Goal: Information Seeking & Learning: Learn about a topic

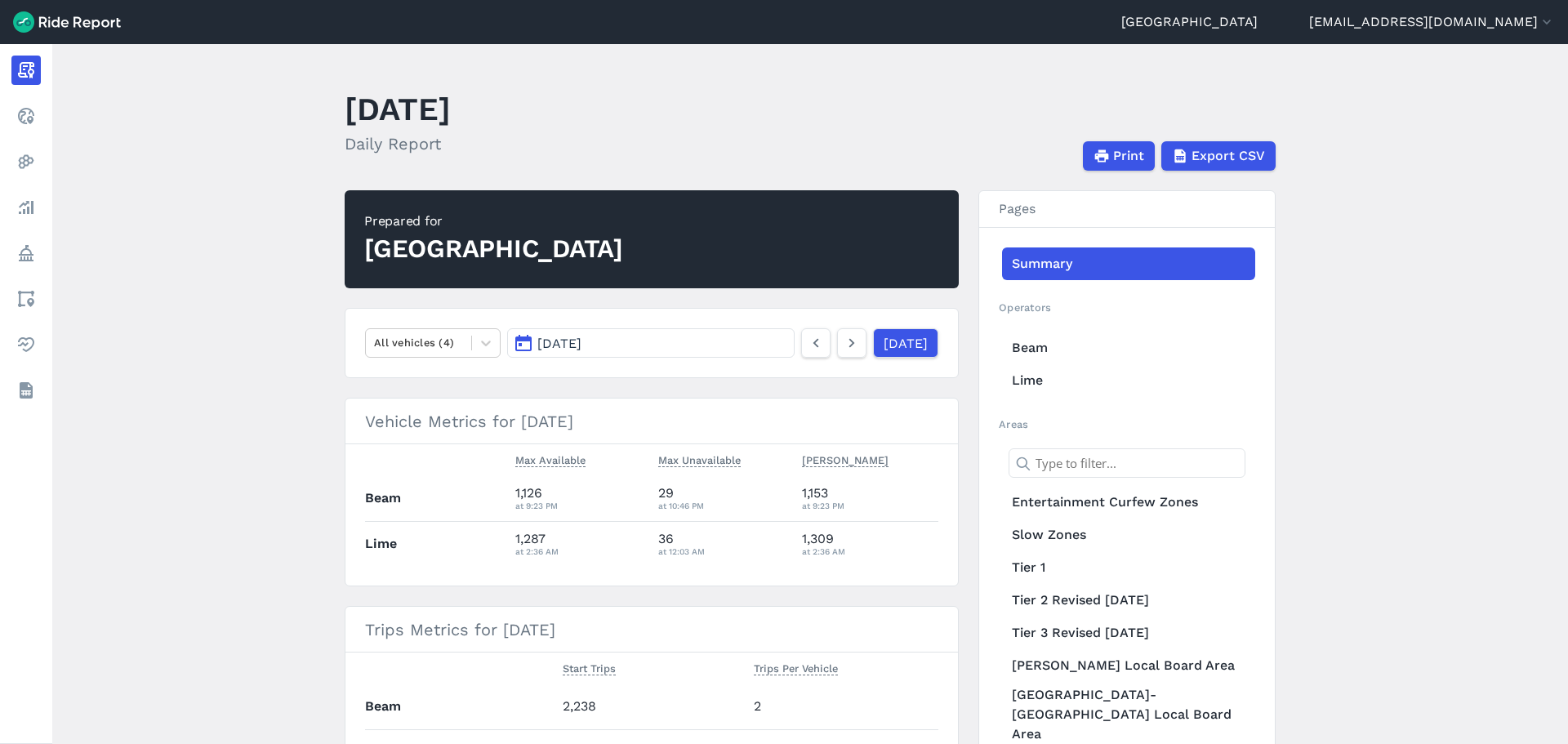
click at [301, 303] on main "[DATE] Daily Report Print Export CSV Prepared for Auckland All vehicles (4) [DA…" at bounding box center [810, 394] width 1516 height 700
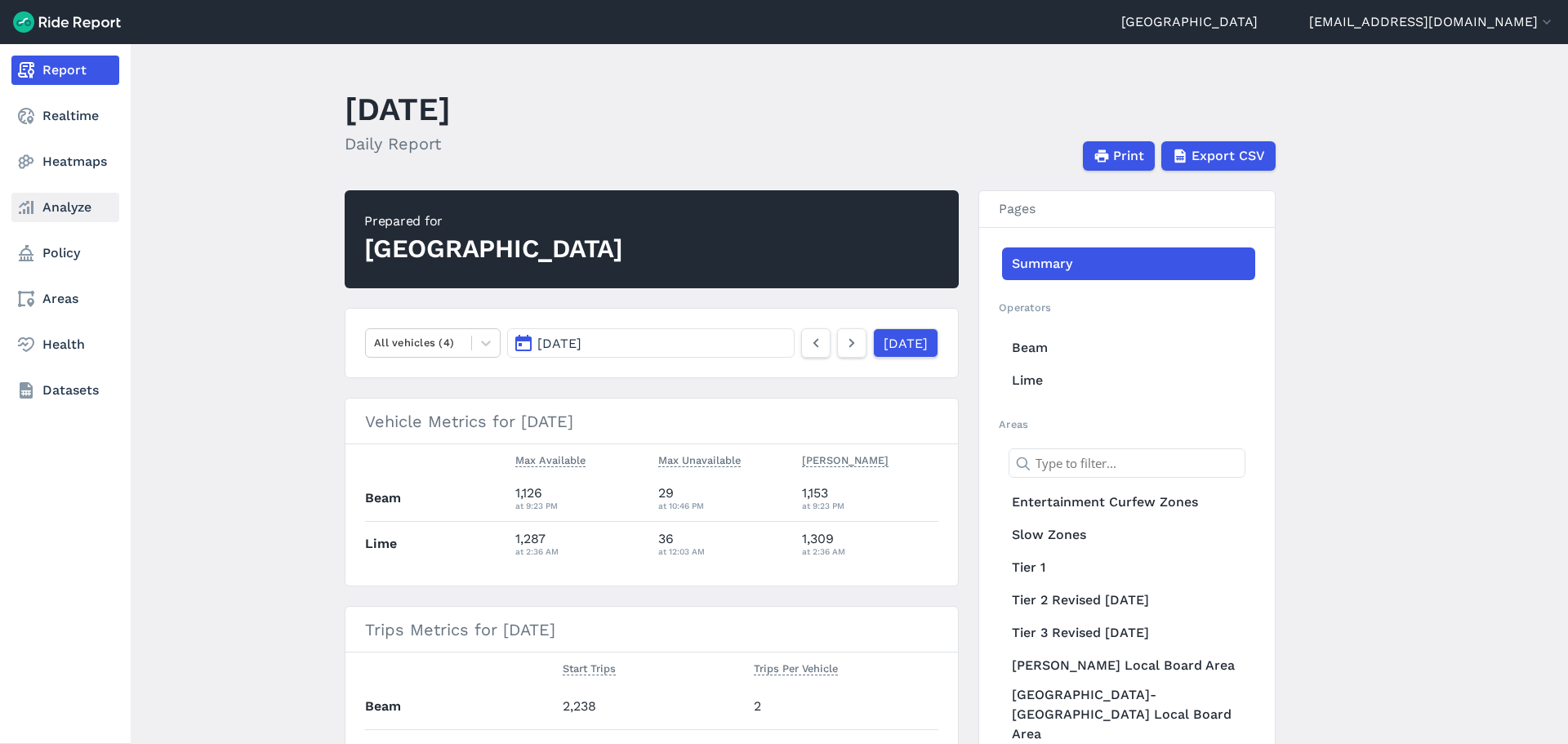
click at [32, 205] on use at bounding box center [27, 208] width 15 height 13
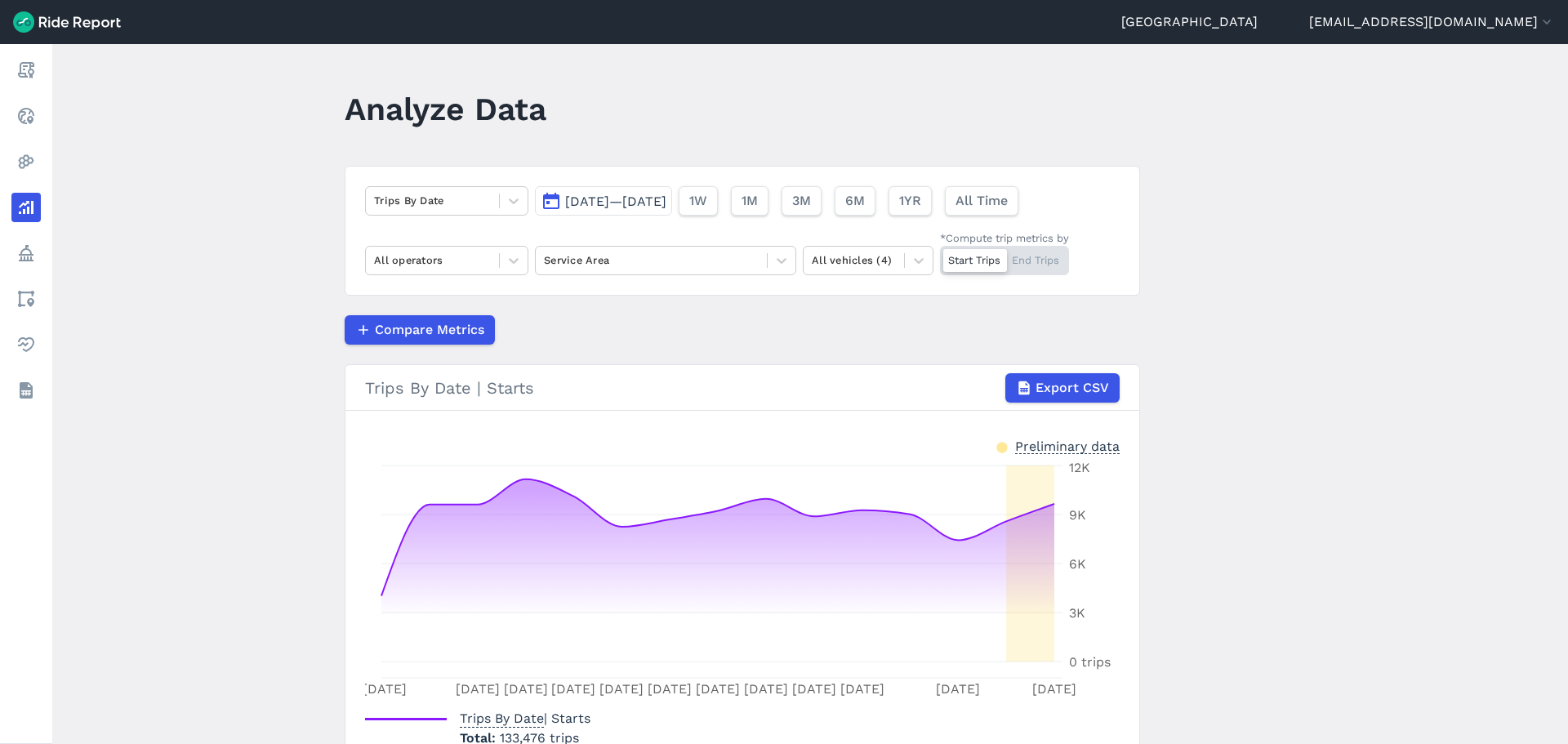
click at [638, 352] on article "Trips By Date [DATE]—[DATE] 1W 1M 3M 6M 1YR All Time All operators Service Area…" at bounding box center [743, 477] width 796 height 623
click at [639, 338] on div "Compare Metrics" at bounding box center [743, 330] width 796 height 29
click at [526, 301] on article "Trips By Date [DATE]—[DATE] 1W 1M 3M 6M 1YR All Time All operators Service Area…" at bounding box center [743, 477] width 796 height 623
drag, startPoint x: 528, startPoint y: 306, endPoint x: 537, endPoint y: 314, distance: 12.0
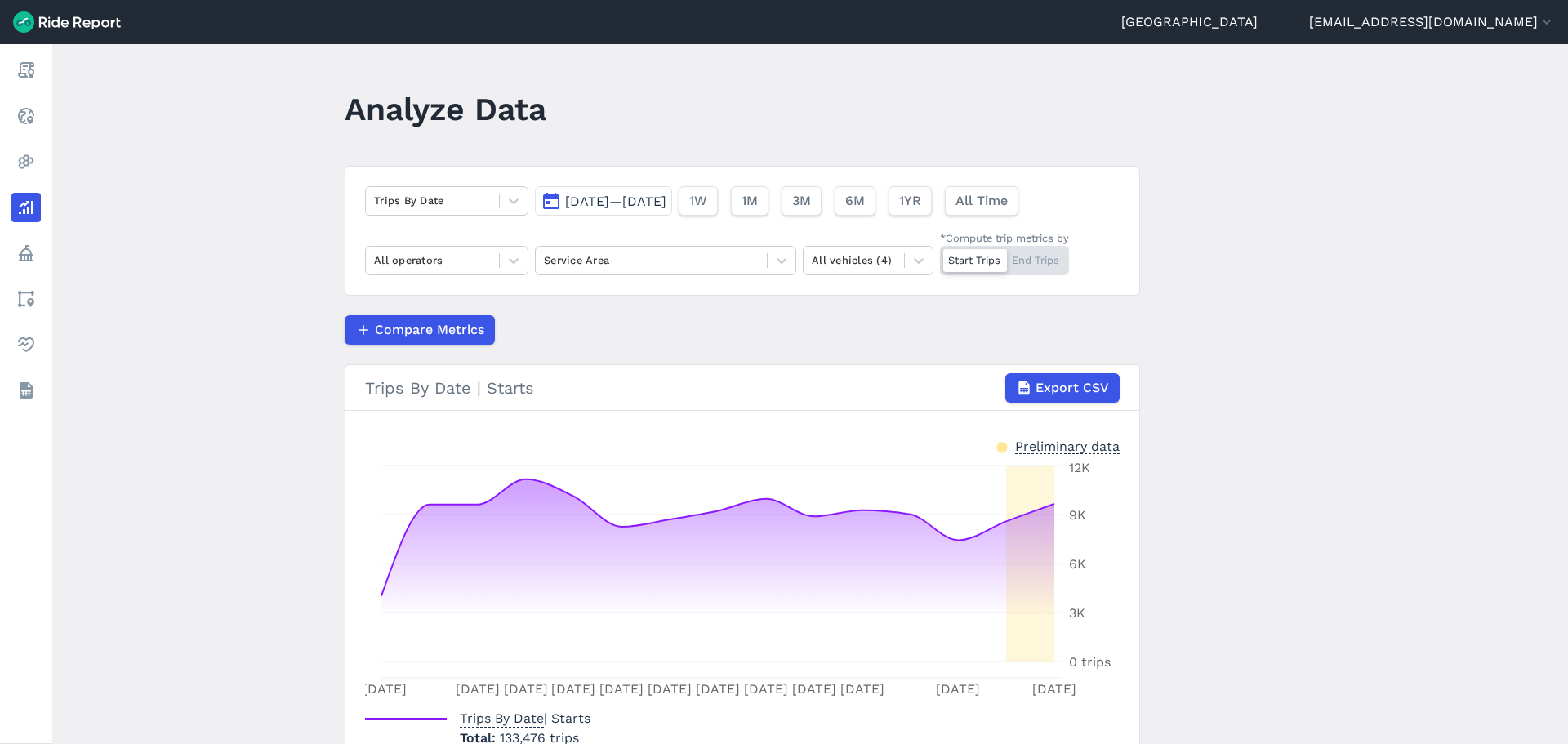
click at [536, 313] on article "Trips By Date [DATE]—[DATE] 1W 1M 3M 6M 1YR All Time All operators Service Area…" at bounding box center [743, 477] width 796 height 623
click at [542, 317] on div "Compare Metrics" at bounding box center [743, 330] width 796 height 29
click at [543, 318] on div "Compare Metrics" at bounding box center [743, 330] width 796 height 29
click at [544, 319] on div "Compare Metrics" at bounding box center [743, 330] width 796 height 29
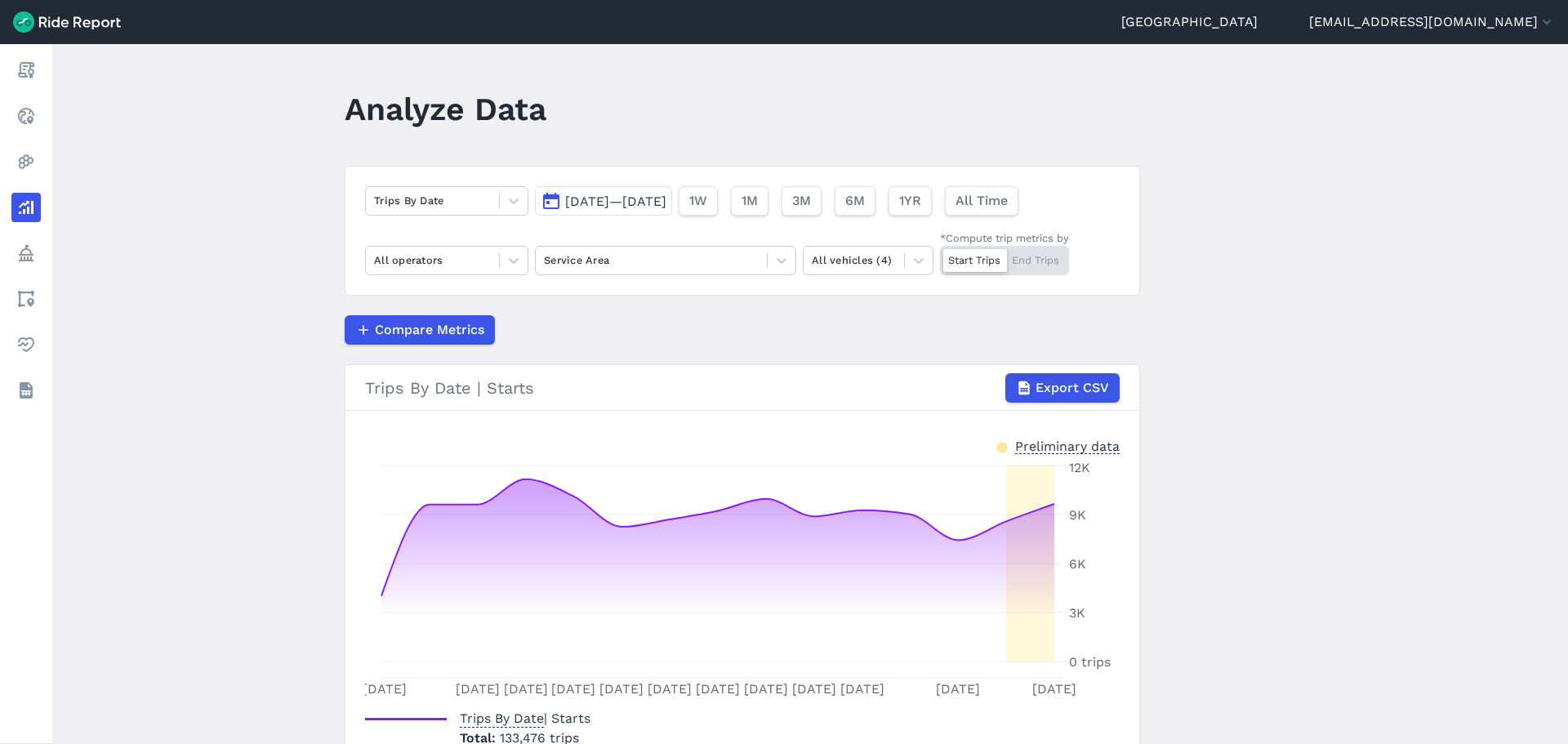
drag, startPoint x: 559, startPoint y: 322, endPoint x: 564, endPoint y: 336, distance: 14.9
click at [560, 322] on div "Compare Metrics" at bounding box center [743, 330] width 796 height 29
click at [565, 343] on div "Compare Metrics" at bounding box center [743, 330] width 796 height 29
click at [570, 323] on div "Compare Metrics" at bounding box center [743, 330] width 796 height 29
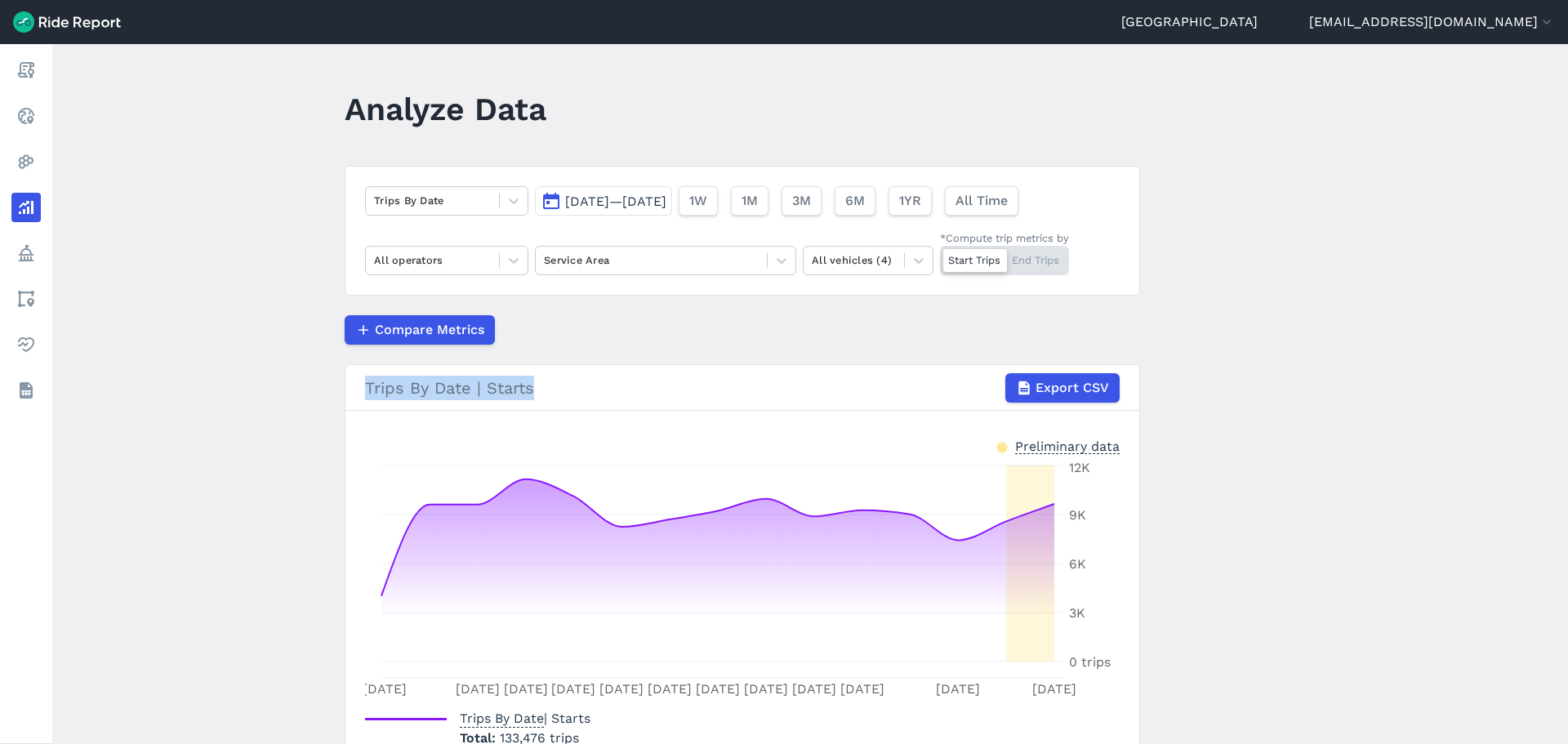
click at [570, 323] on div "Compare Metrics" at bounding box center [743, 330] width 796 height 29
click at [611, 329] on div "Compare Metrics" at bounding box center [743, 330] width 796 height 29
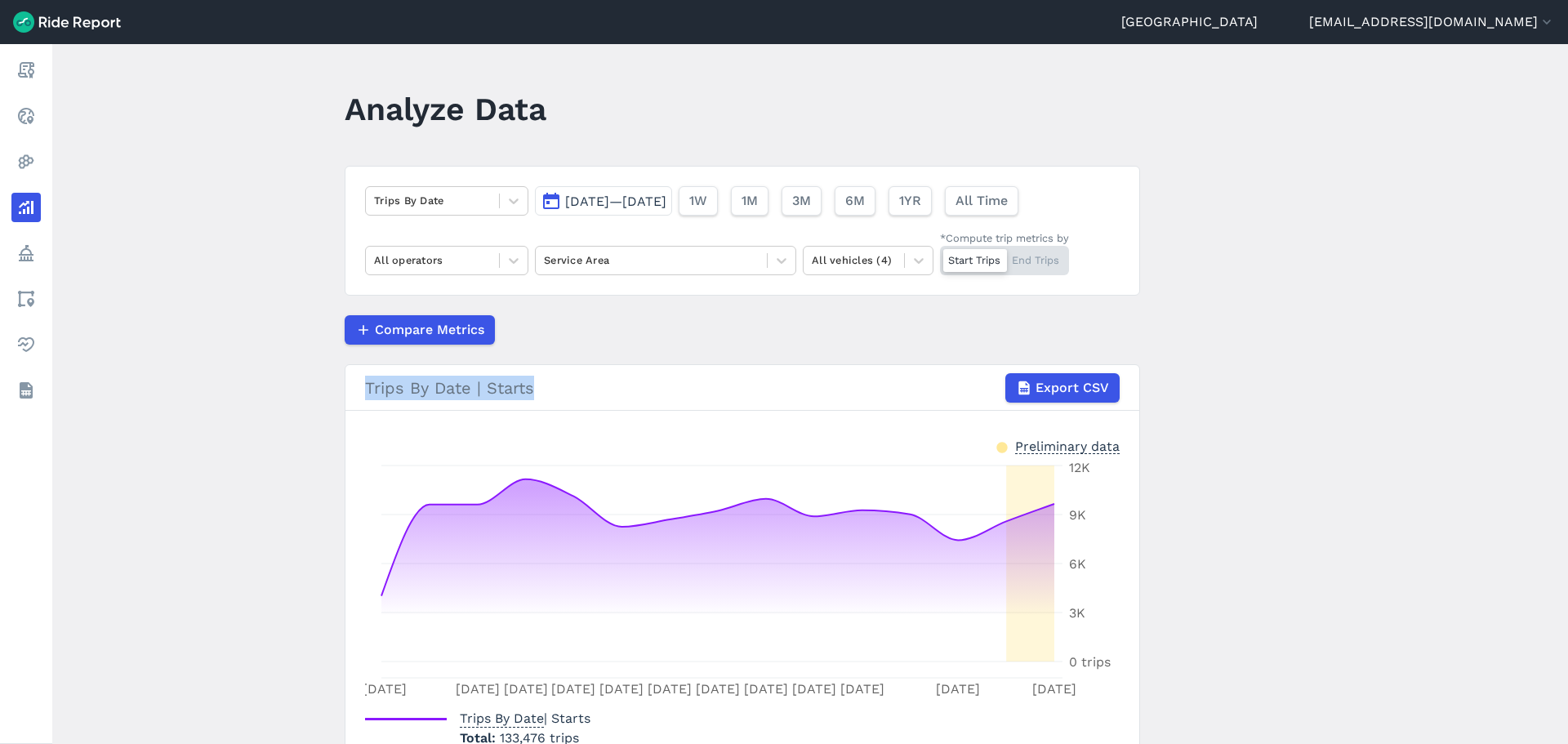
click at [611, 329] on div "Compare Metrics" at bounding box center [743, 330] width 796 height 29
click at [596, 329] on div "Compare Metrics" at bounding box center [743, 330] width 796 height 29
click at [549, 329] on div "Compare Metrics" at bounding box center [743, 330] width 796 height 29
click at [240, 378] on main "Analyze Data Trips By Date [DATE]—[DATE] 1W 1M 3M 6M 1YR All Time All operators…" at bounding box center [810, 394] width 1516 height 700
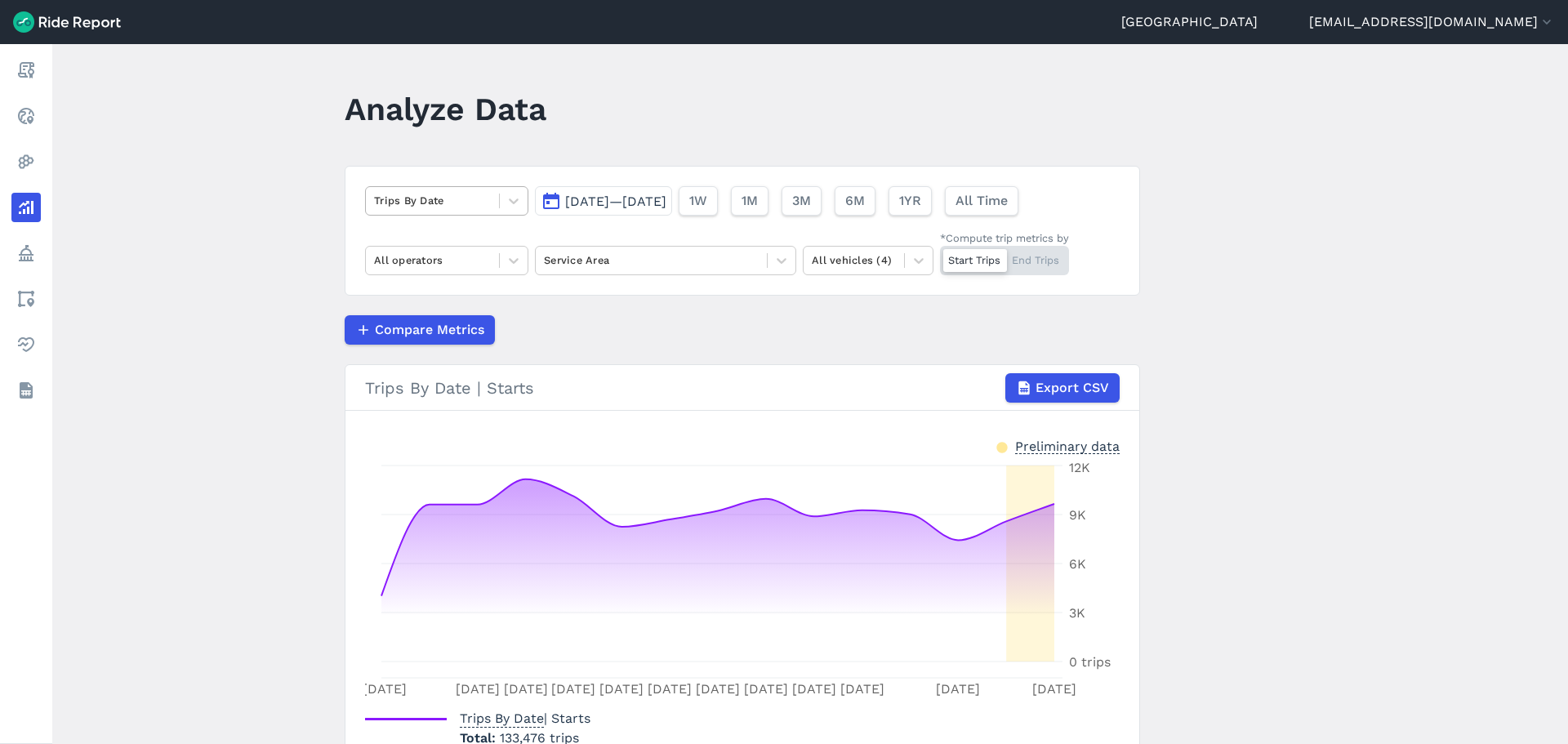
click at [483, 206] on div at bounding box center [432, 201] width 117 height 19
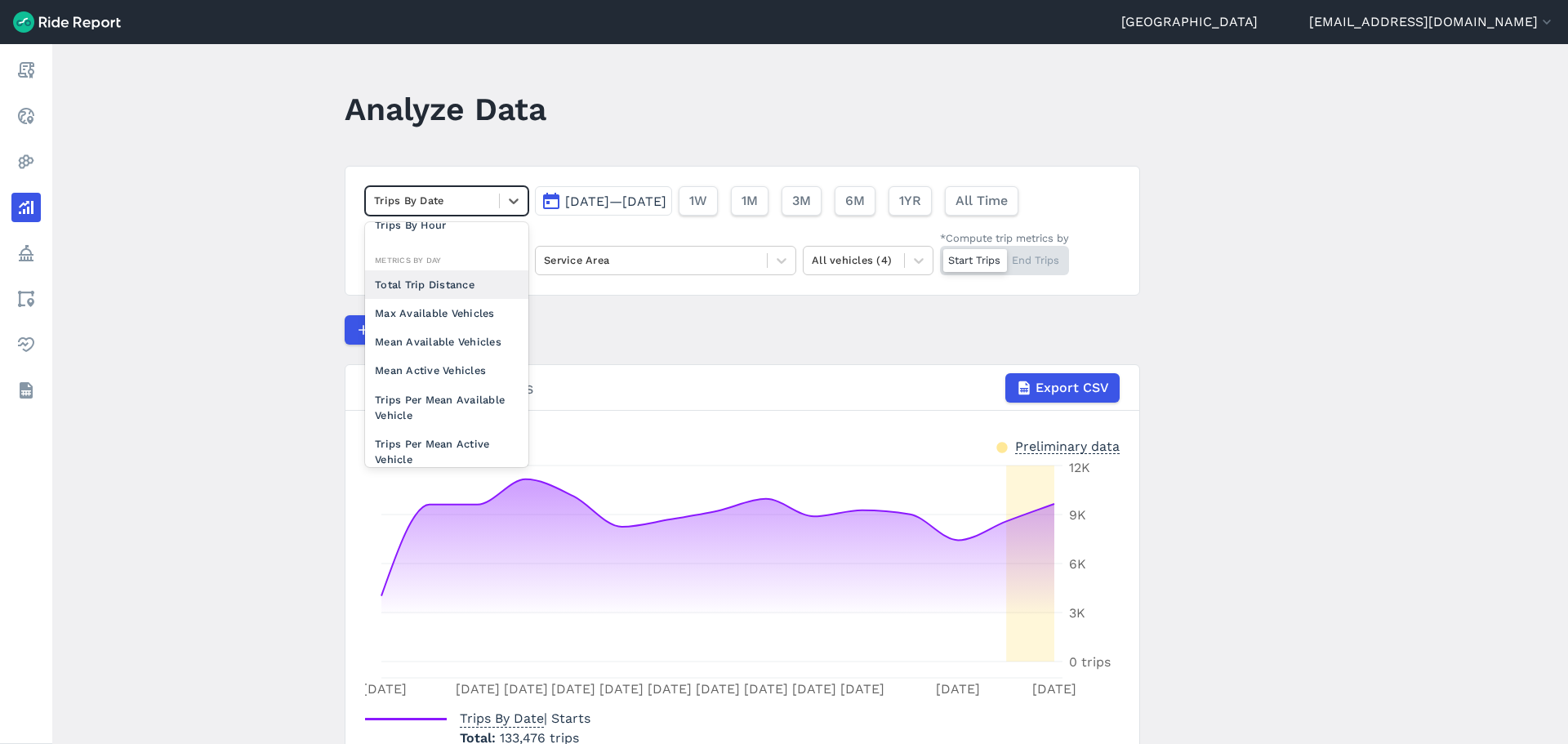
scroll to position [61, 0]
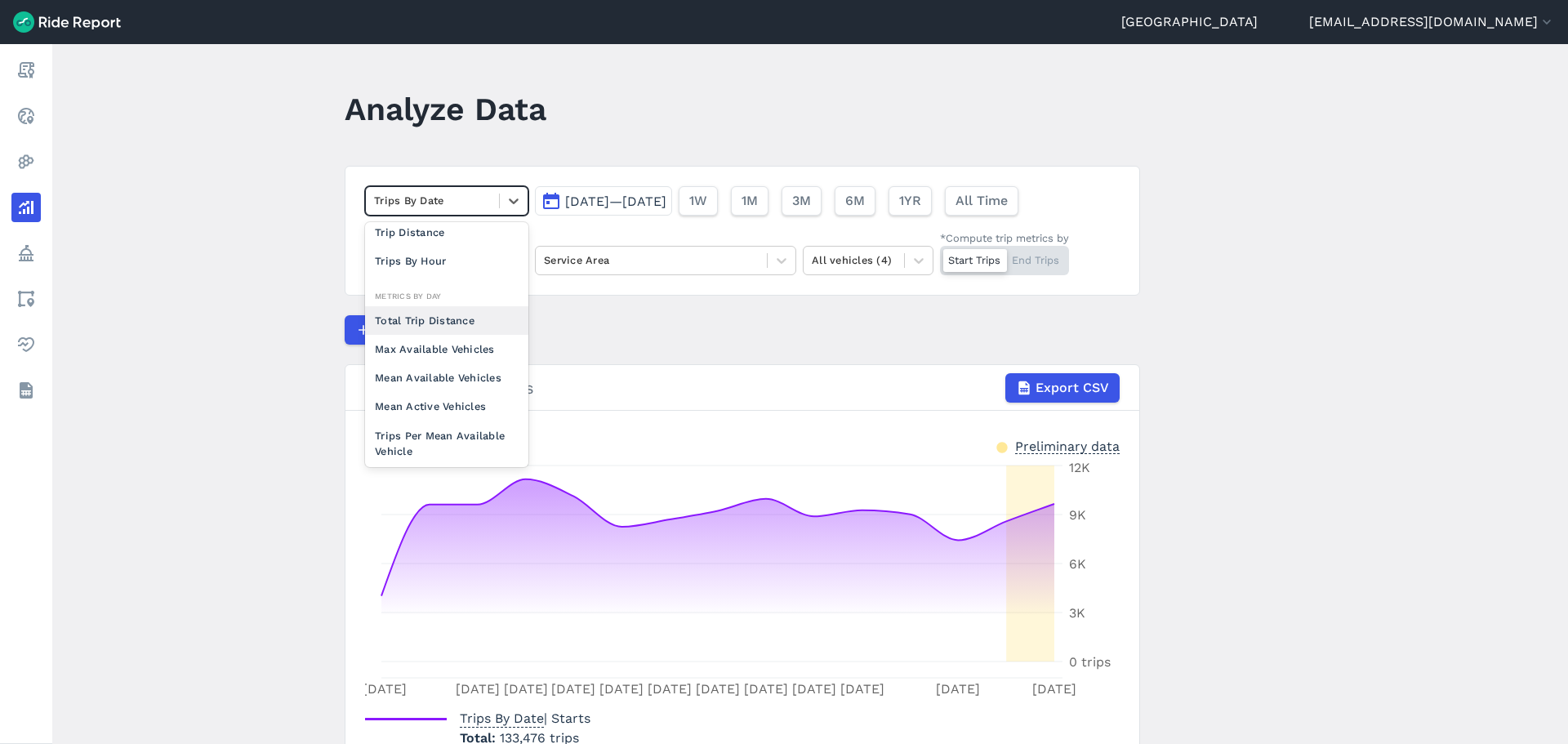
click at [593, 310] on article "option Total Trip Distance focused, 0 of 2. 10 results available. Use Up and Do…" at bounding box center [743, 477] width 796 height 623
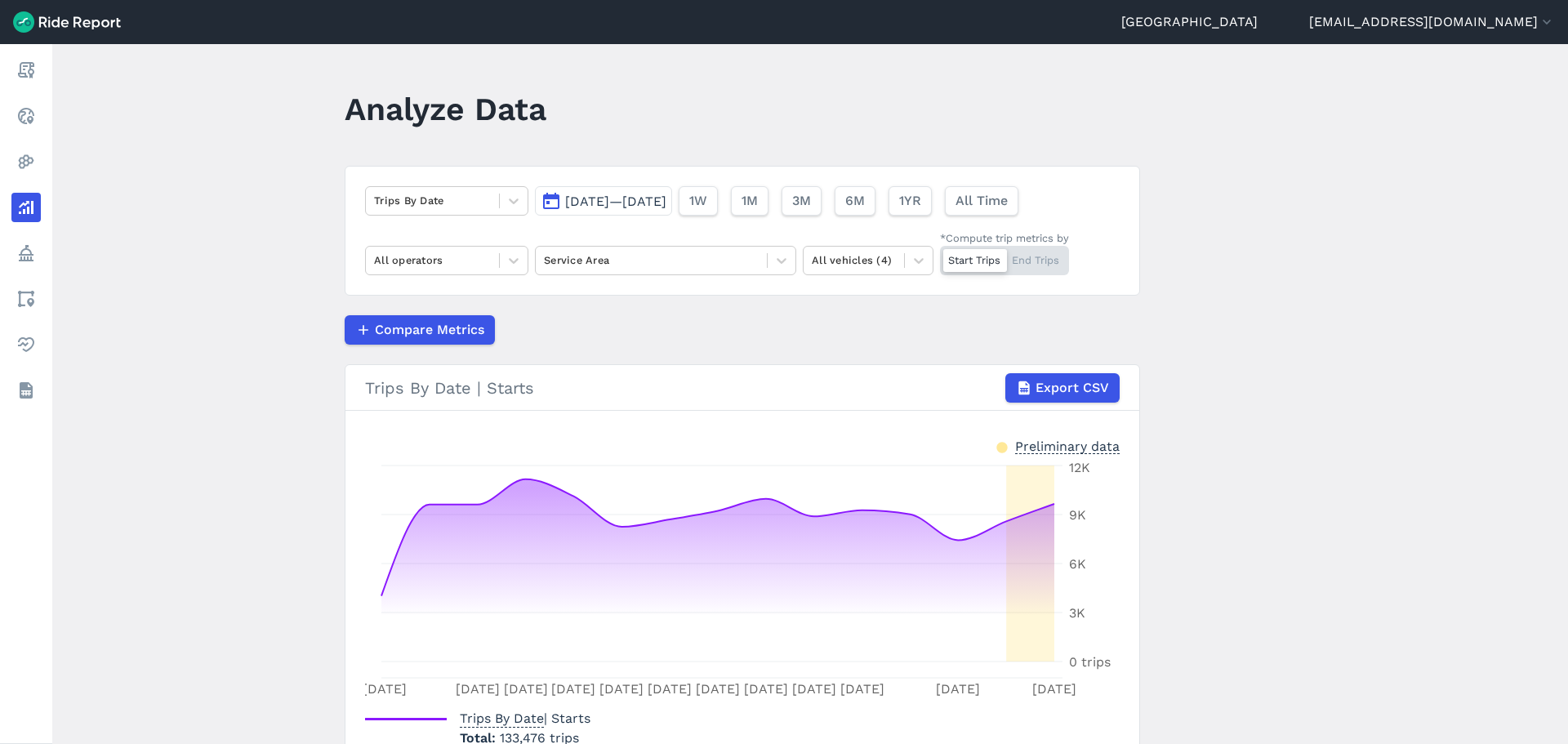
click at [662, 234] on div "Trips By Date [DATE]—[DATE] 1W 1M 3M 6M 1YR All Time All operators Service Area…" at bounding box center [743, 230] width 796 height 130
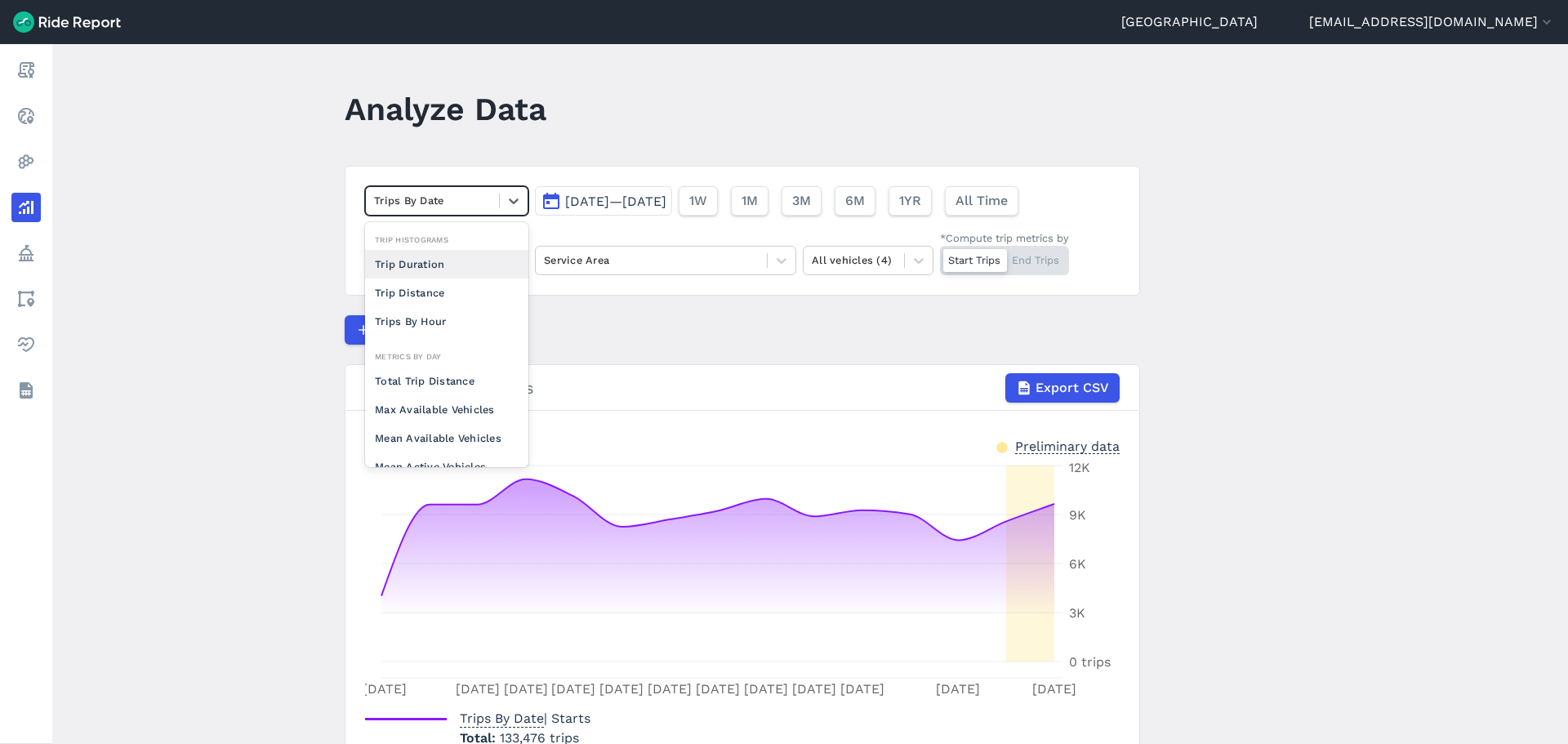
click at [467, 202] on div at bounding box center [432, 201] width 117 height 19
click at [440, 299] on div "Trips By Hour" at bounding box center [446, 305] width 163 height 28
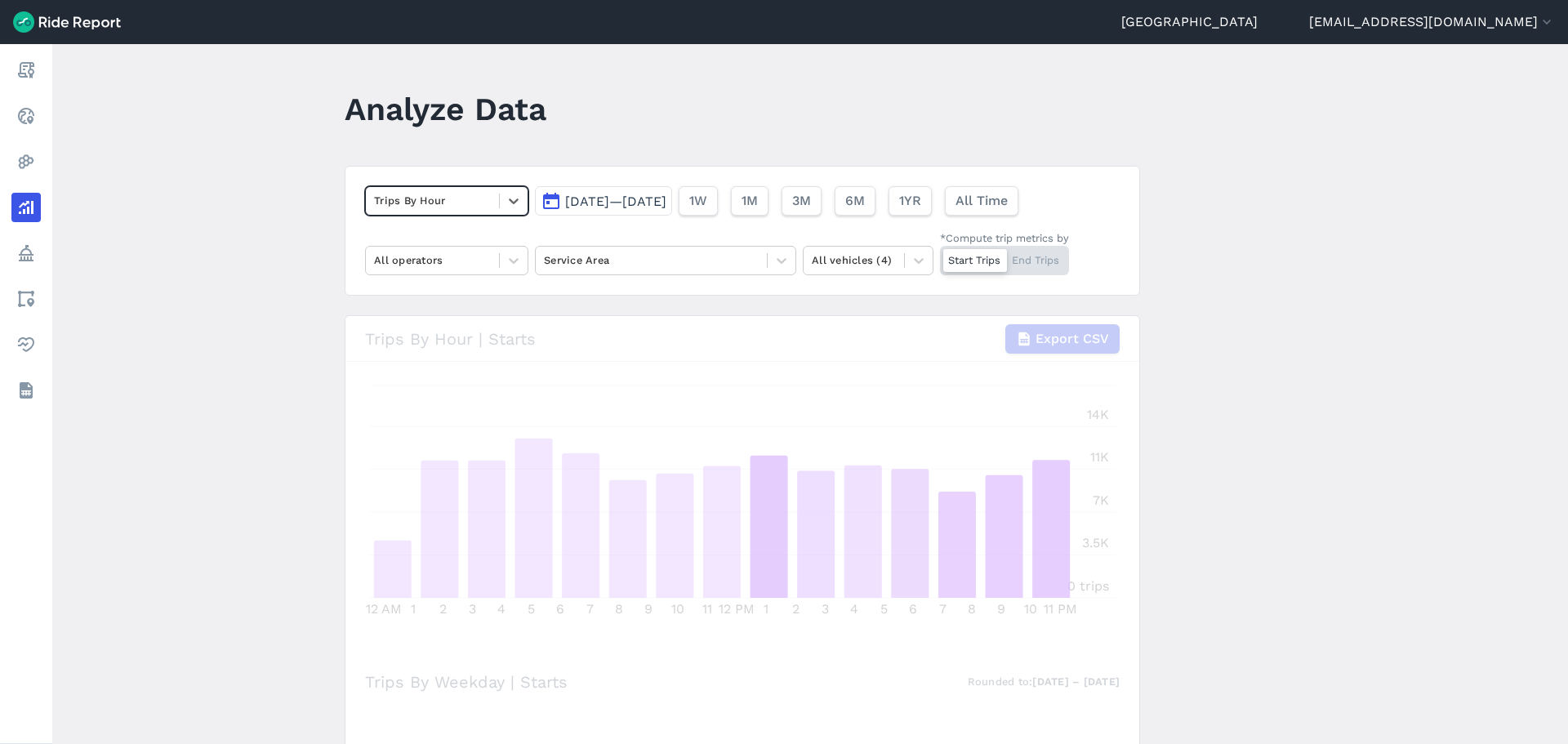
click at [625, 199] on span "[DATE]—[DATE]" at bounding box center [616, 201] width 101 height 15
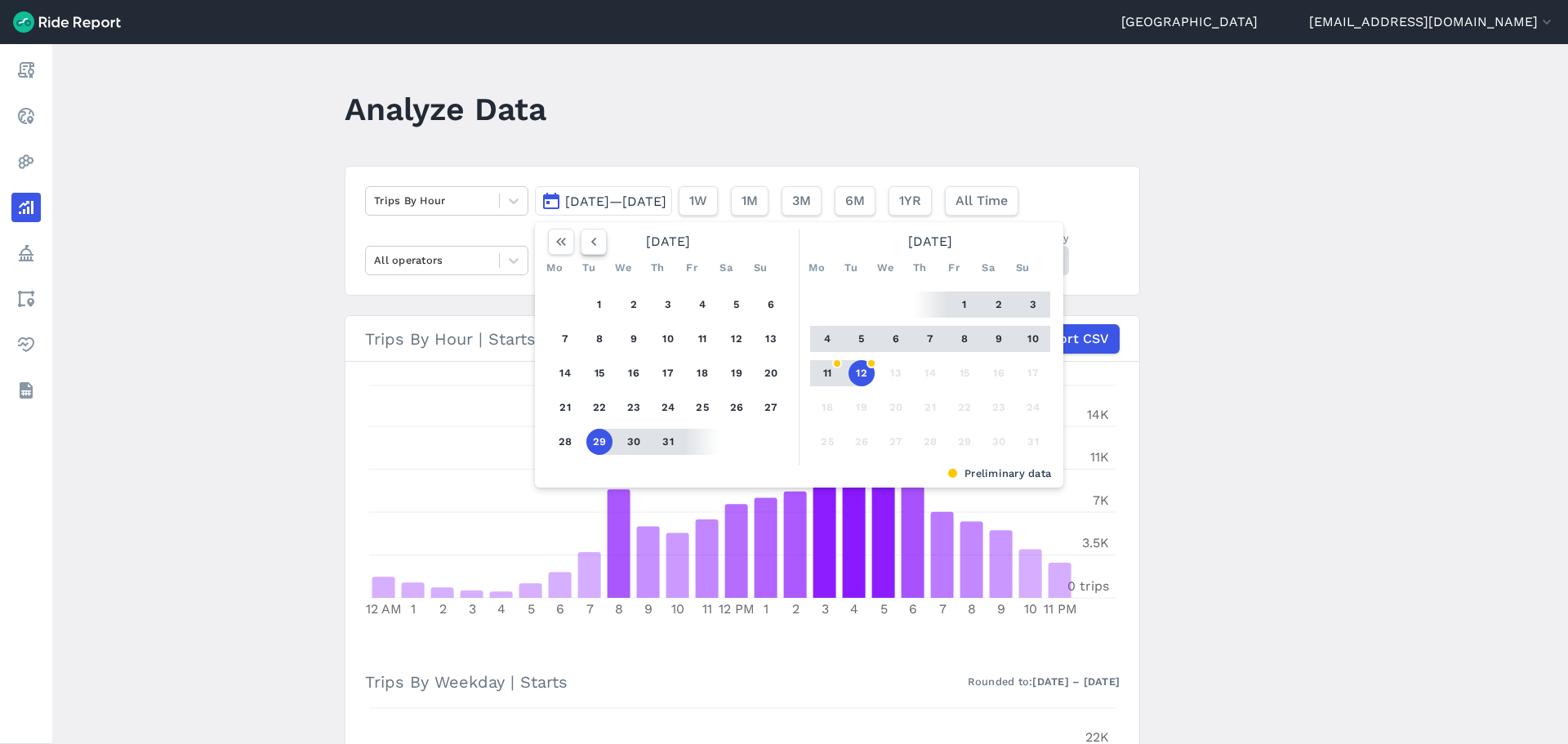
click at [586, 236] on icon "button" at bounding box center [593, 242] width 16 height 16
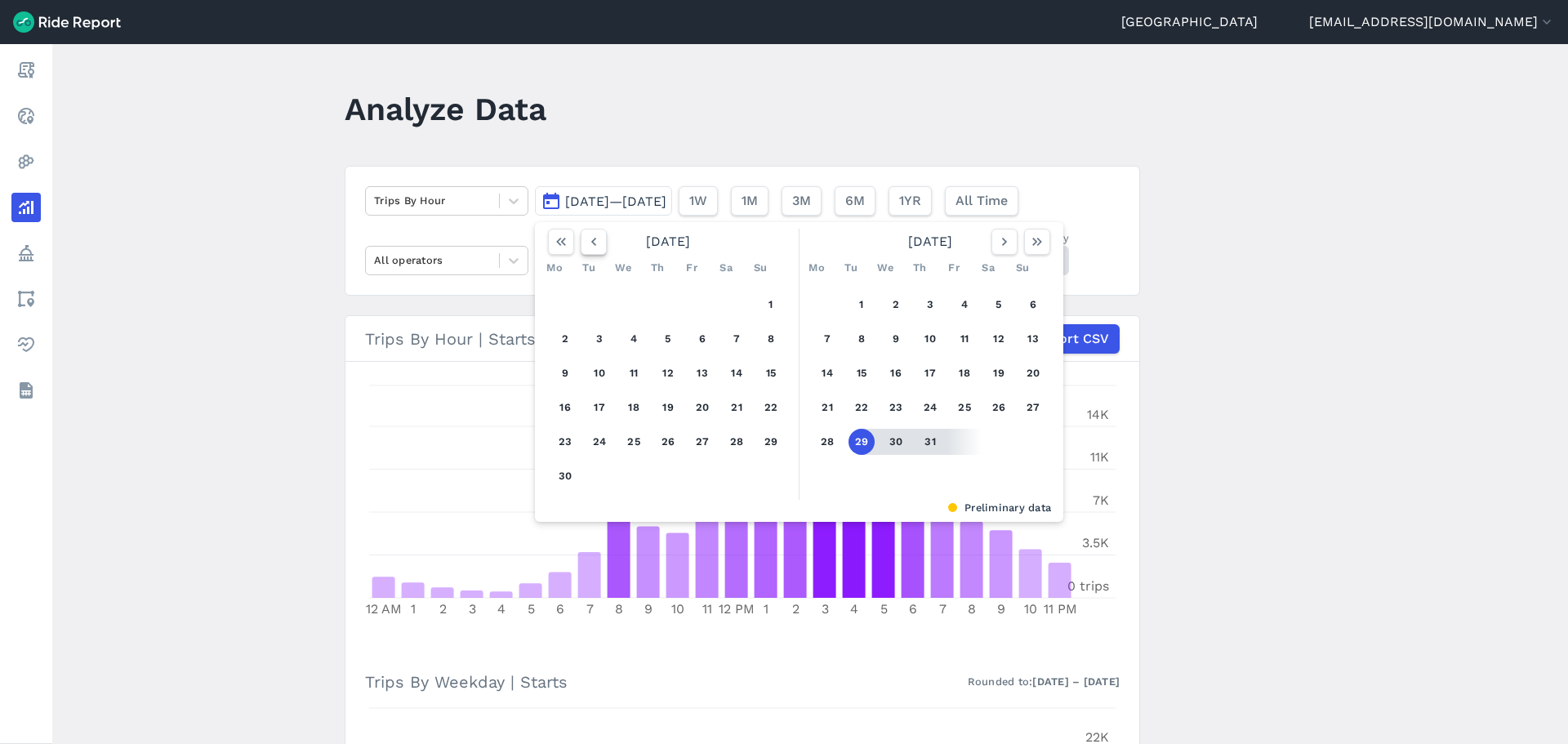
click at [586, 236] on icon "button" at bounding box center [593, 242] width 16 height 16
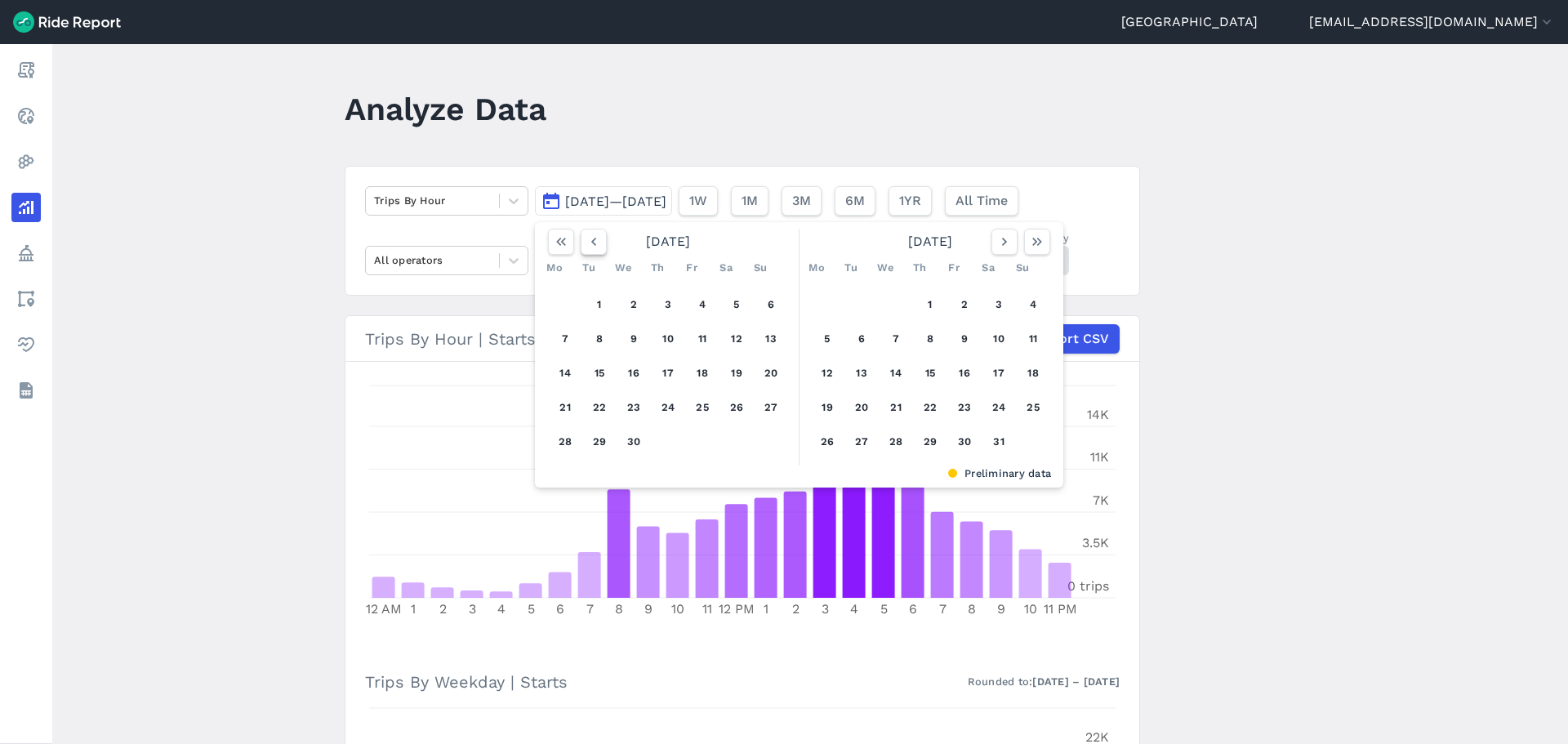
click at [586, 236] on icon "button" at bounding box center [593, 242] width 16 height 16
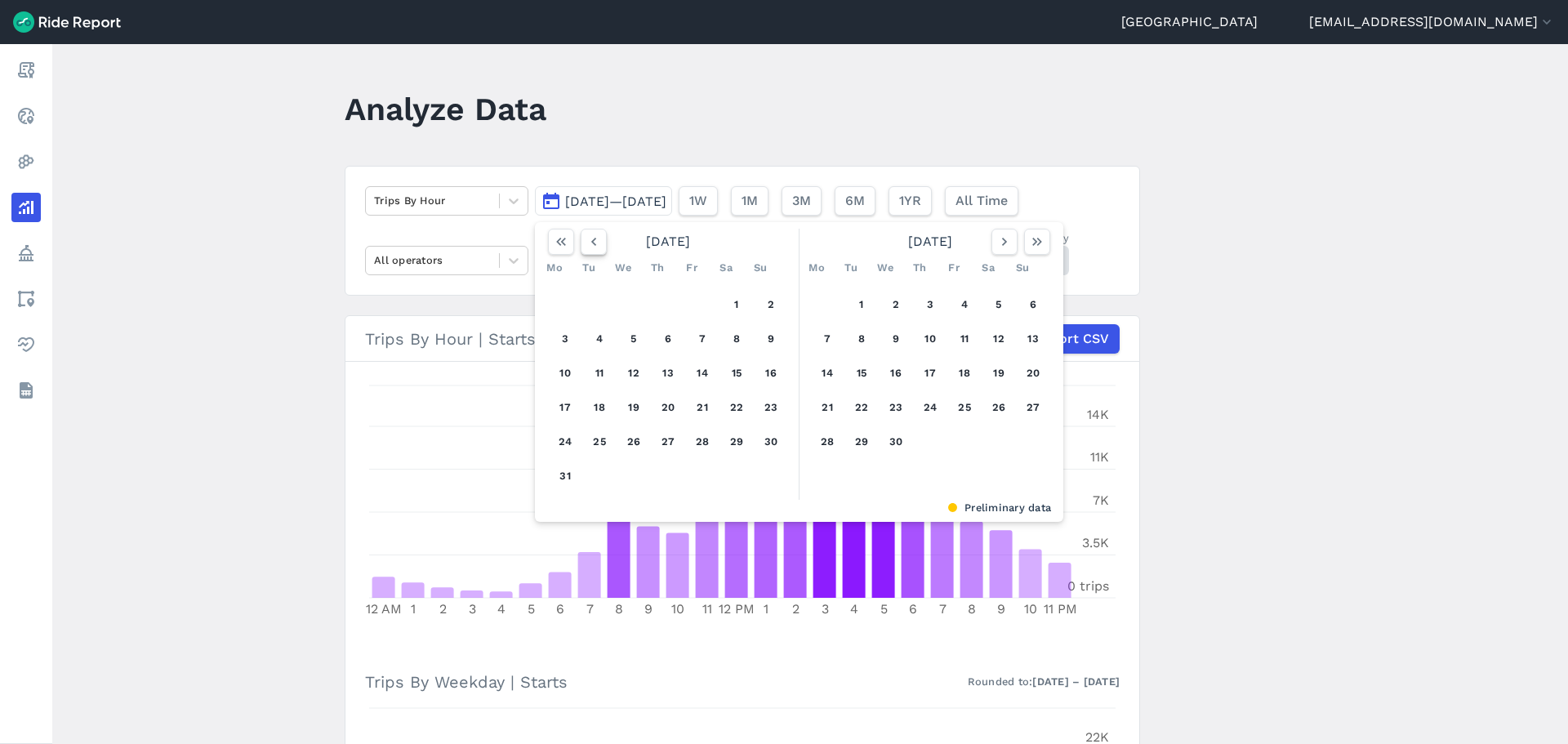
click at [586, 236] on icon "button" at bounding box center [593, 242] width 16 height 16
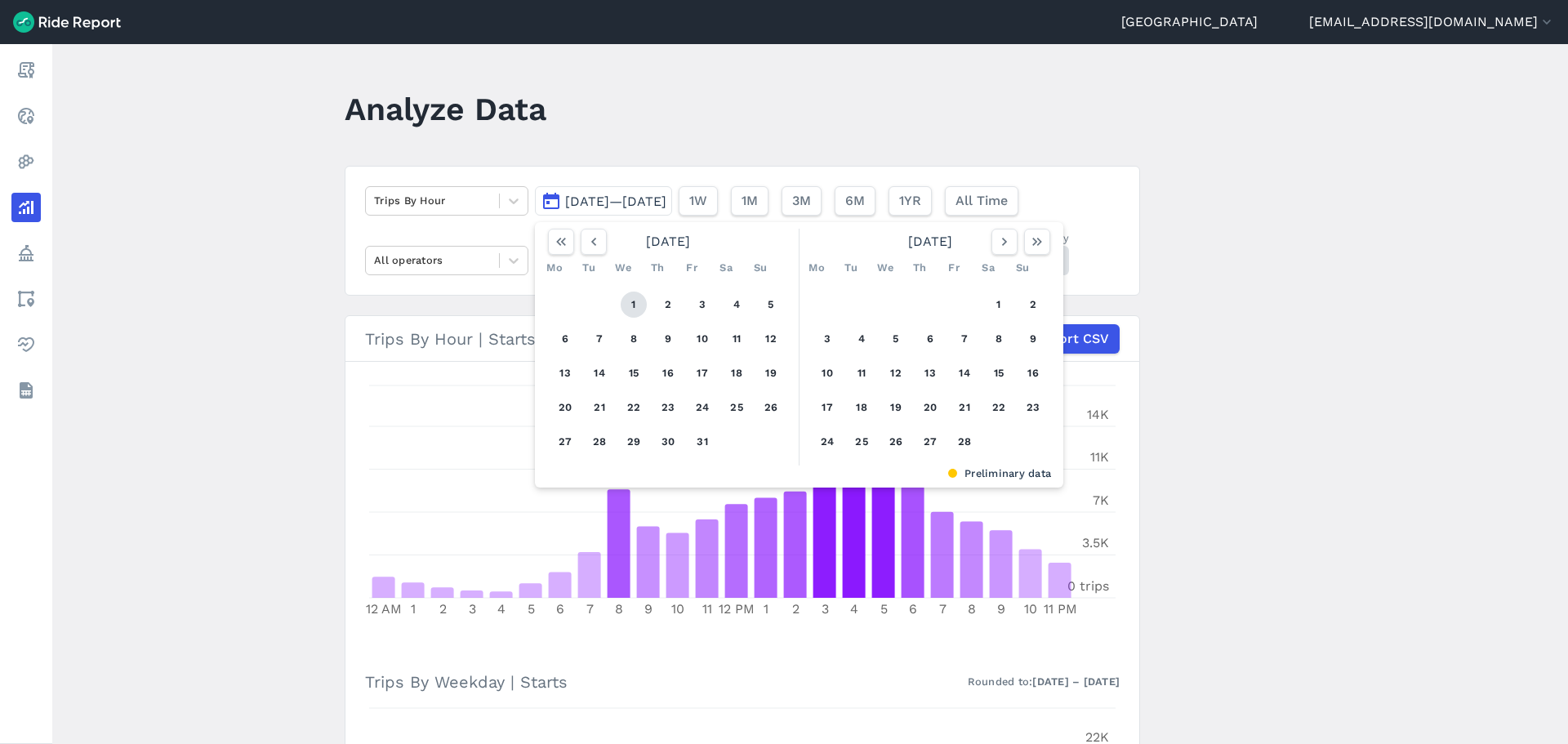
click at [631, 296] on button "1" at bounding box center [634, 305] width 27 height 27
click at [1029, 238] on icon "button" at bounding box center [1036, 242] width 16 height 16
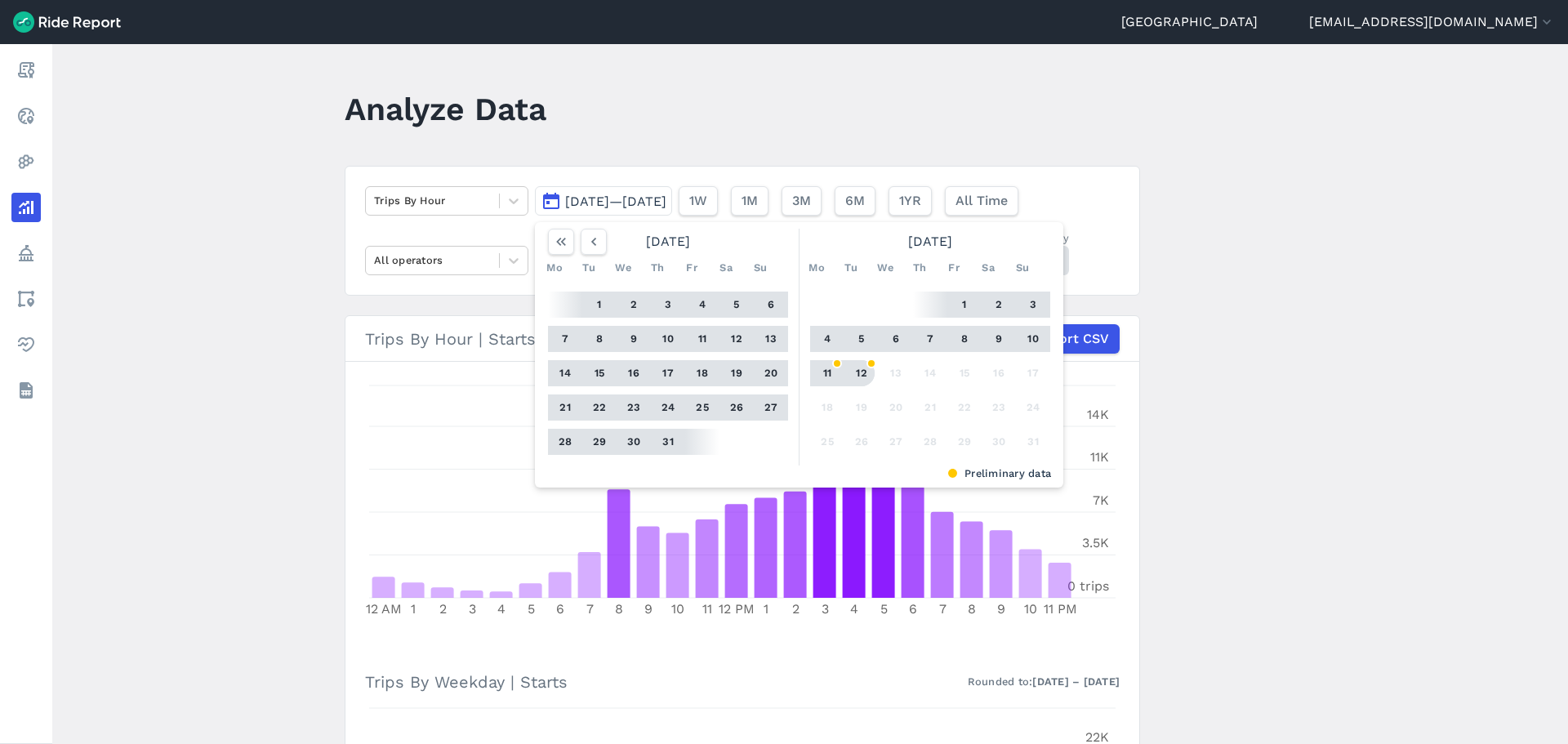
click at [856, 365] on button "12" at bounding box center [862, 373] width 27 height 27
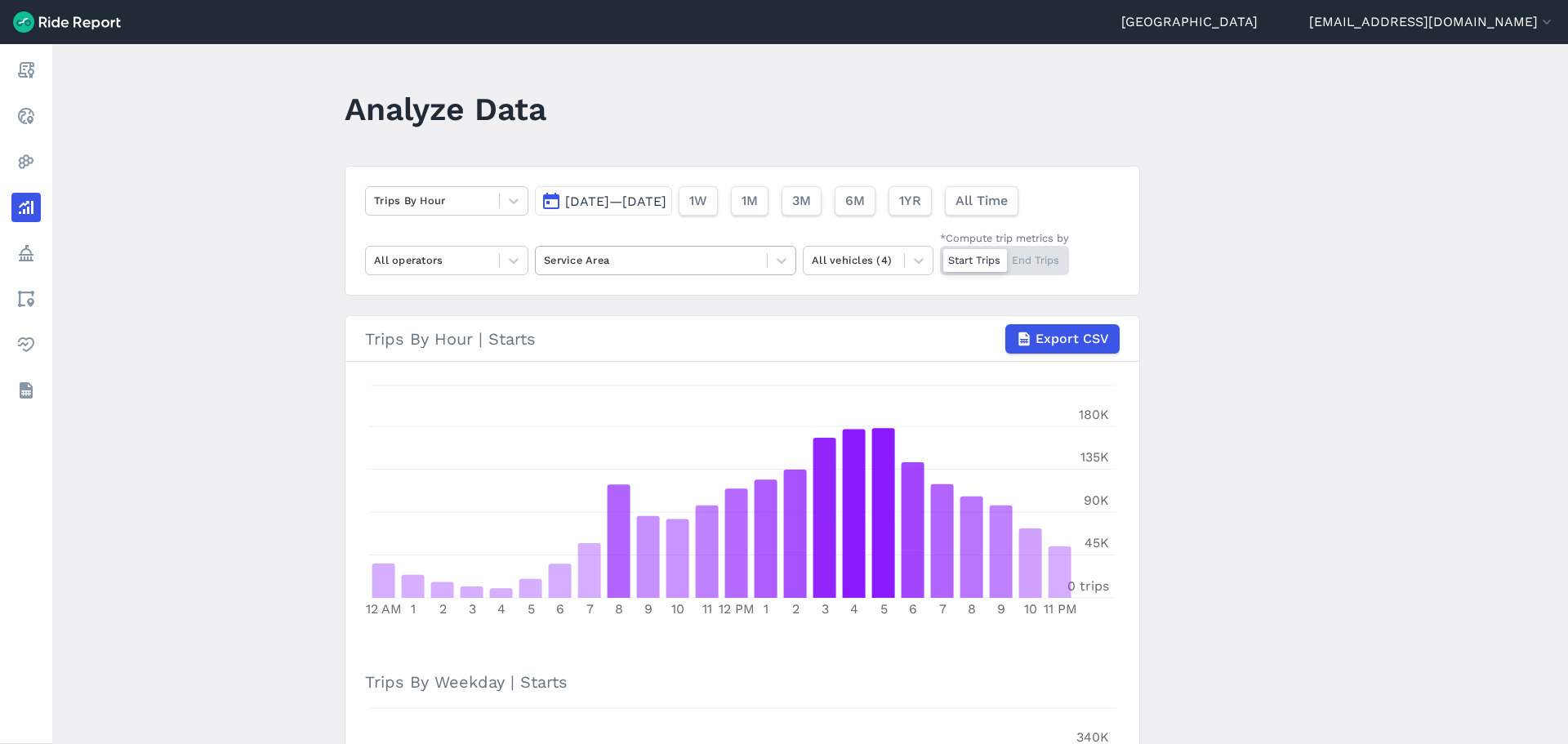
click at [674, 262] on div at bounding box center [651, 261] width 215 height 19
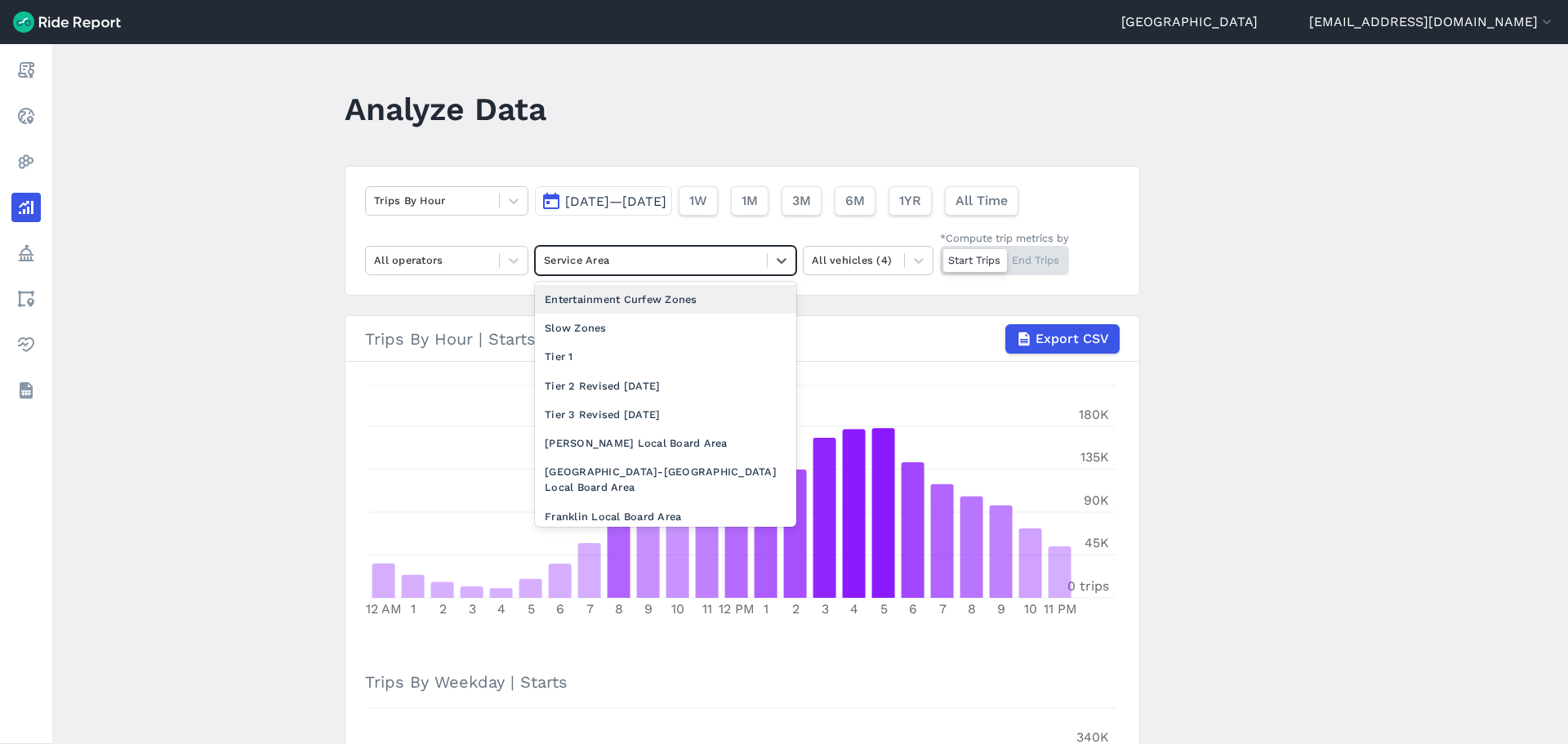
click at [666, 303] on div "Entertainment Curfew Zones" at bounding box center [666, 299] width 261 height 28
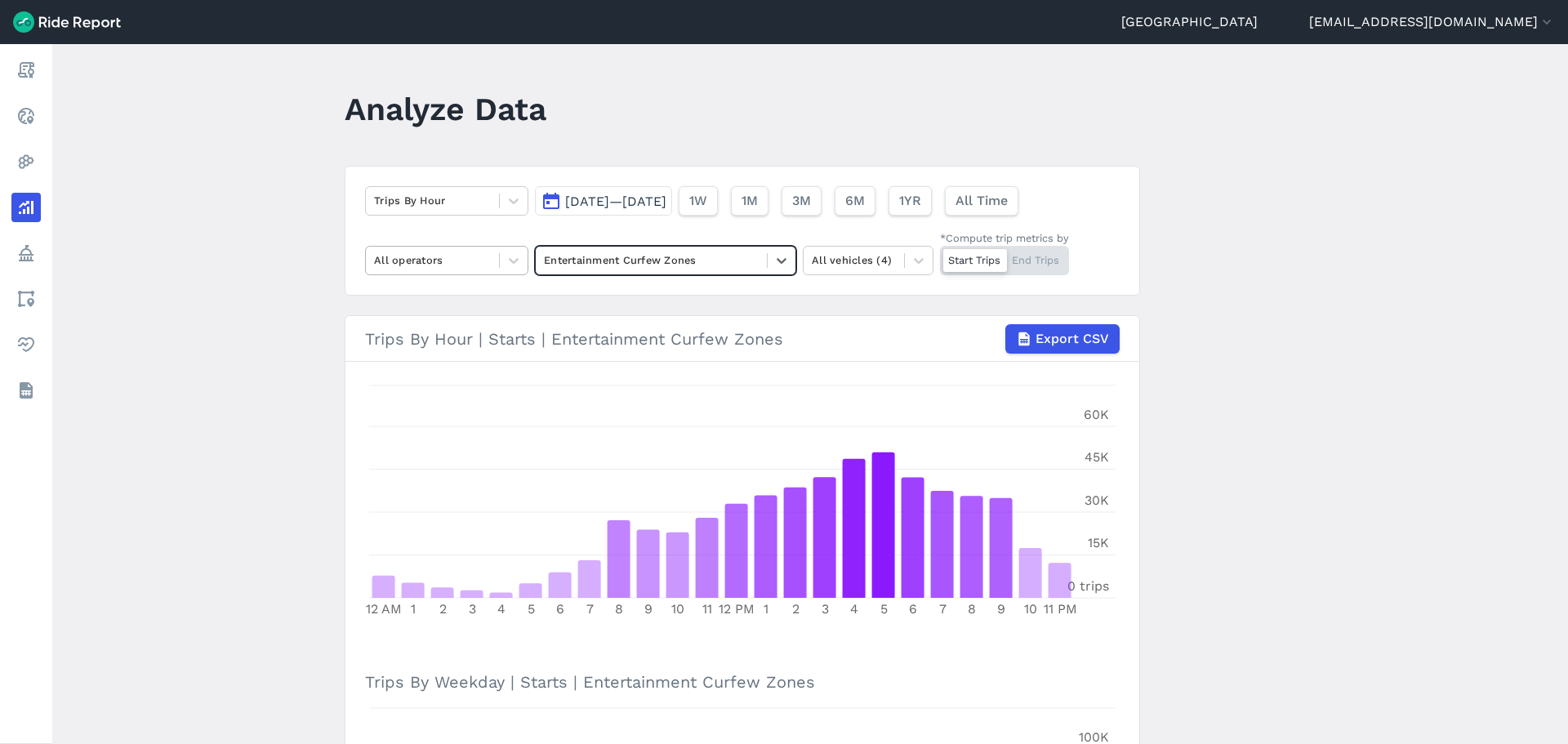
click at [490, 265] on div "All operators" at bounding box center [432, 260] width 134 height 26
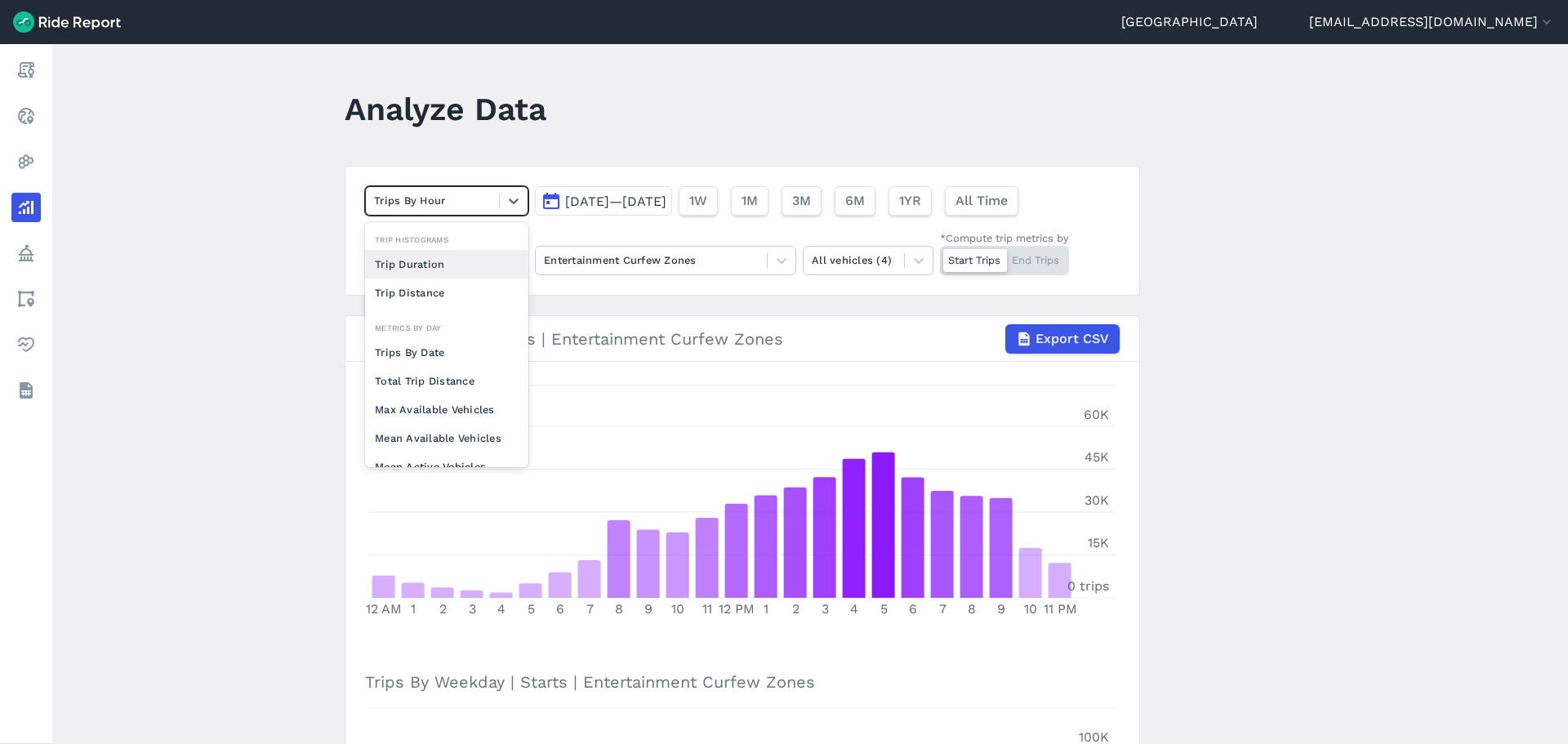
click at [478, 209] on div at bounding box center [432, 201] width 117 height 19
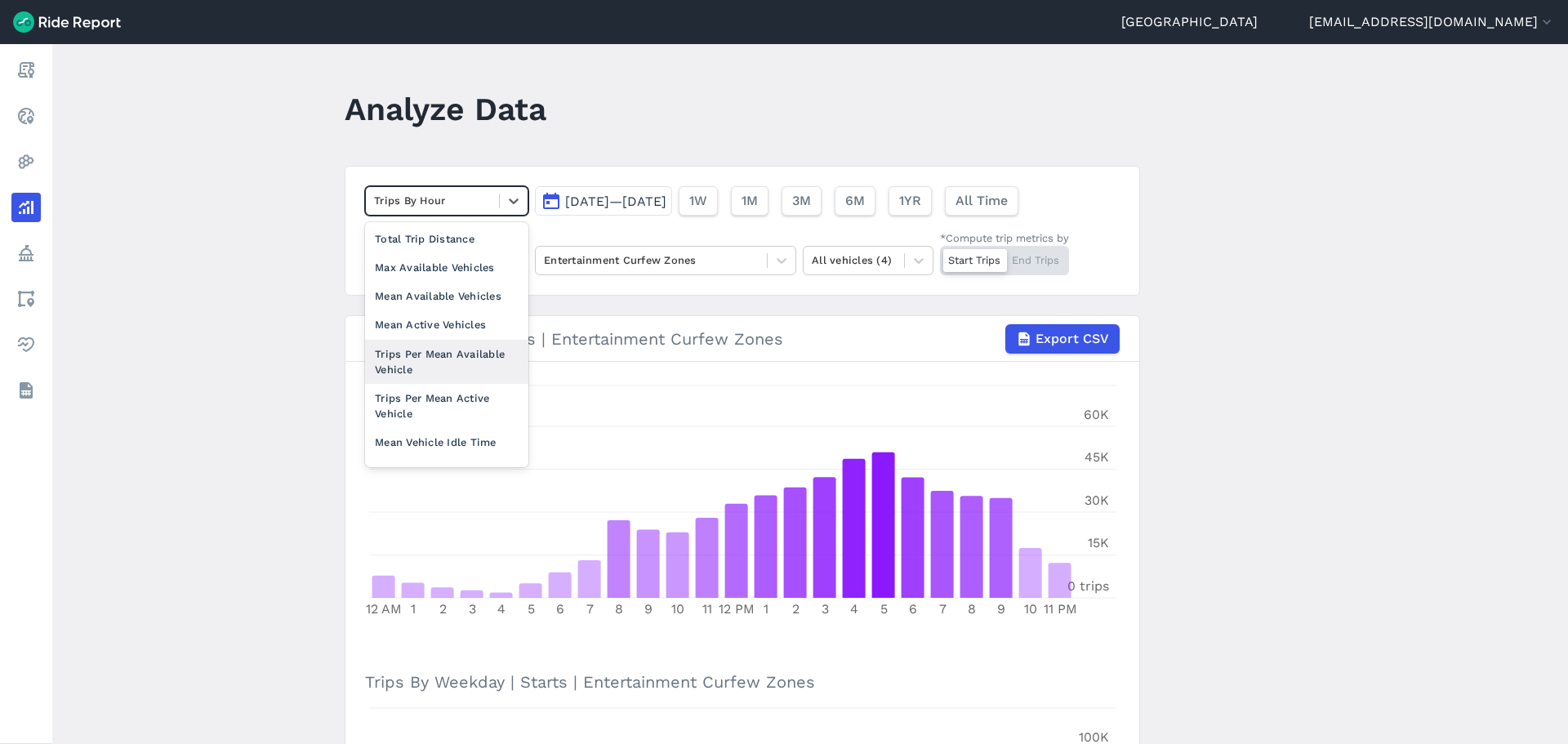
click at [660, 309] on article "option Trips Per Mean Available Vehicle focused, 0 of 2. 10 results available. …" at bounding box center [743, 732] width 796 height 1133
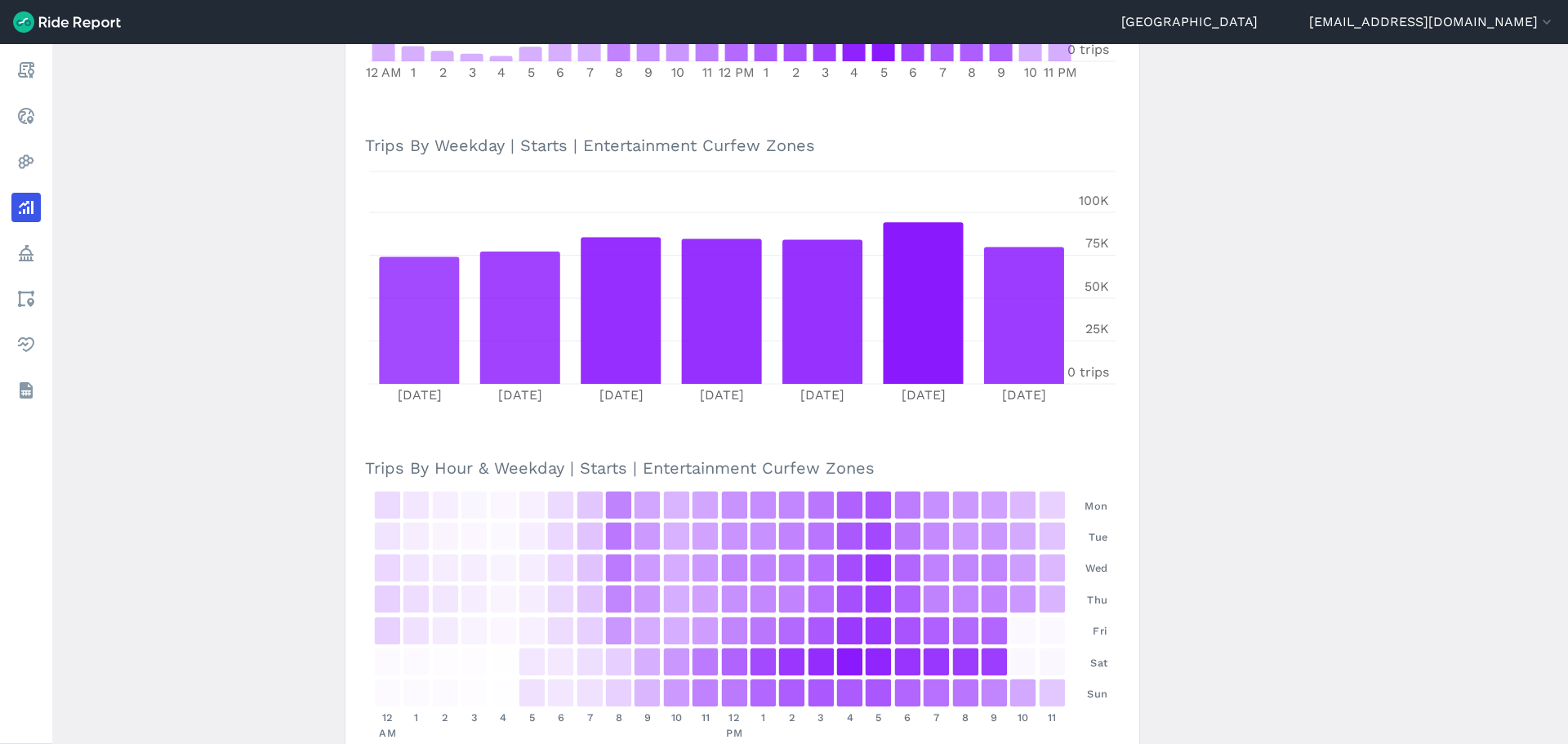
scroll to position [536, 0]
click at [194, 302] on main "Analyze Data Trips By Hour [DATE]—[DATE] 1W 1M 3M 6M 1YR All Time All operators…" at bounding box center [810, 394] width 1516 height 700
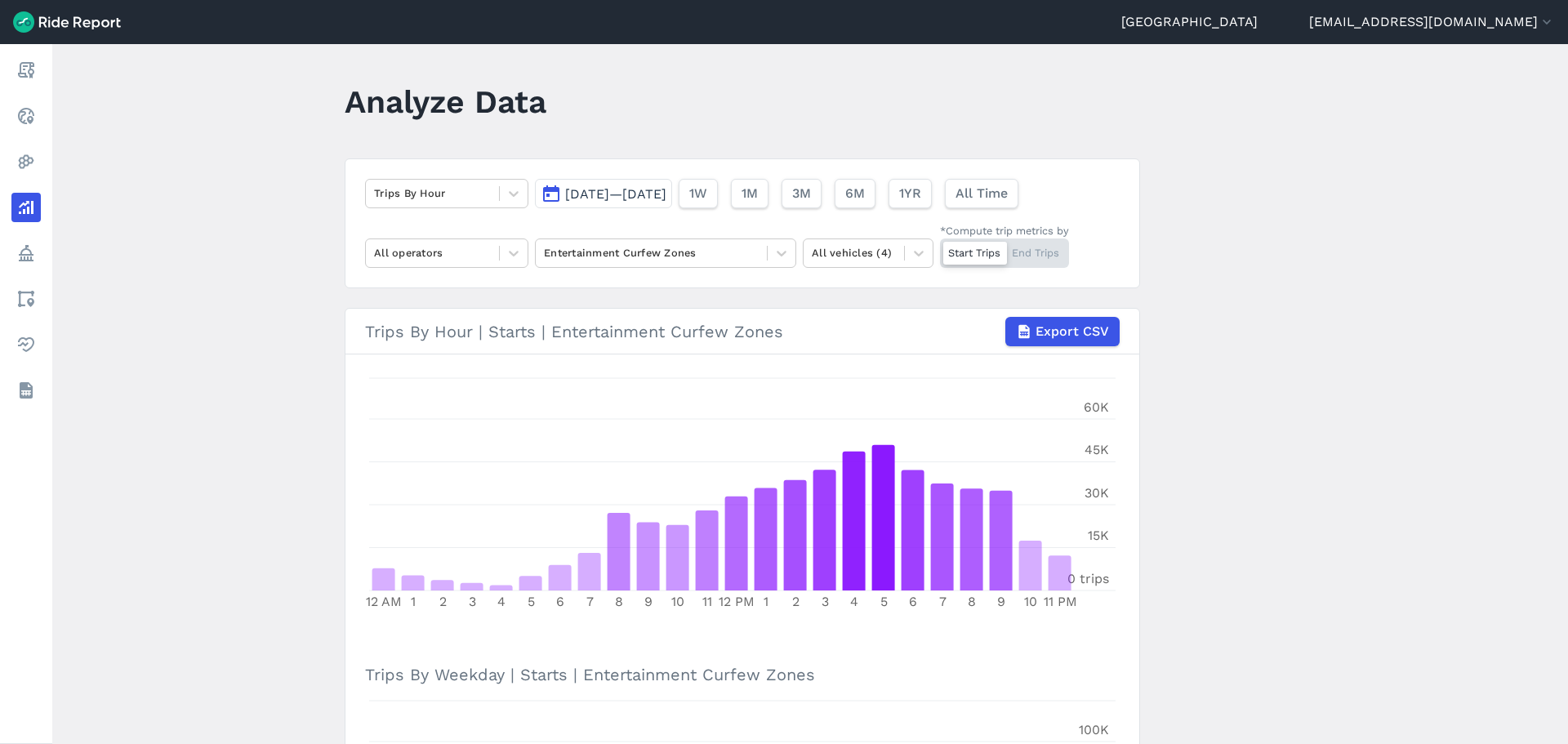
scroll to position [0, 0]
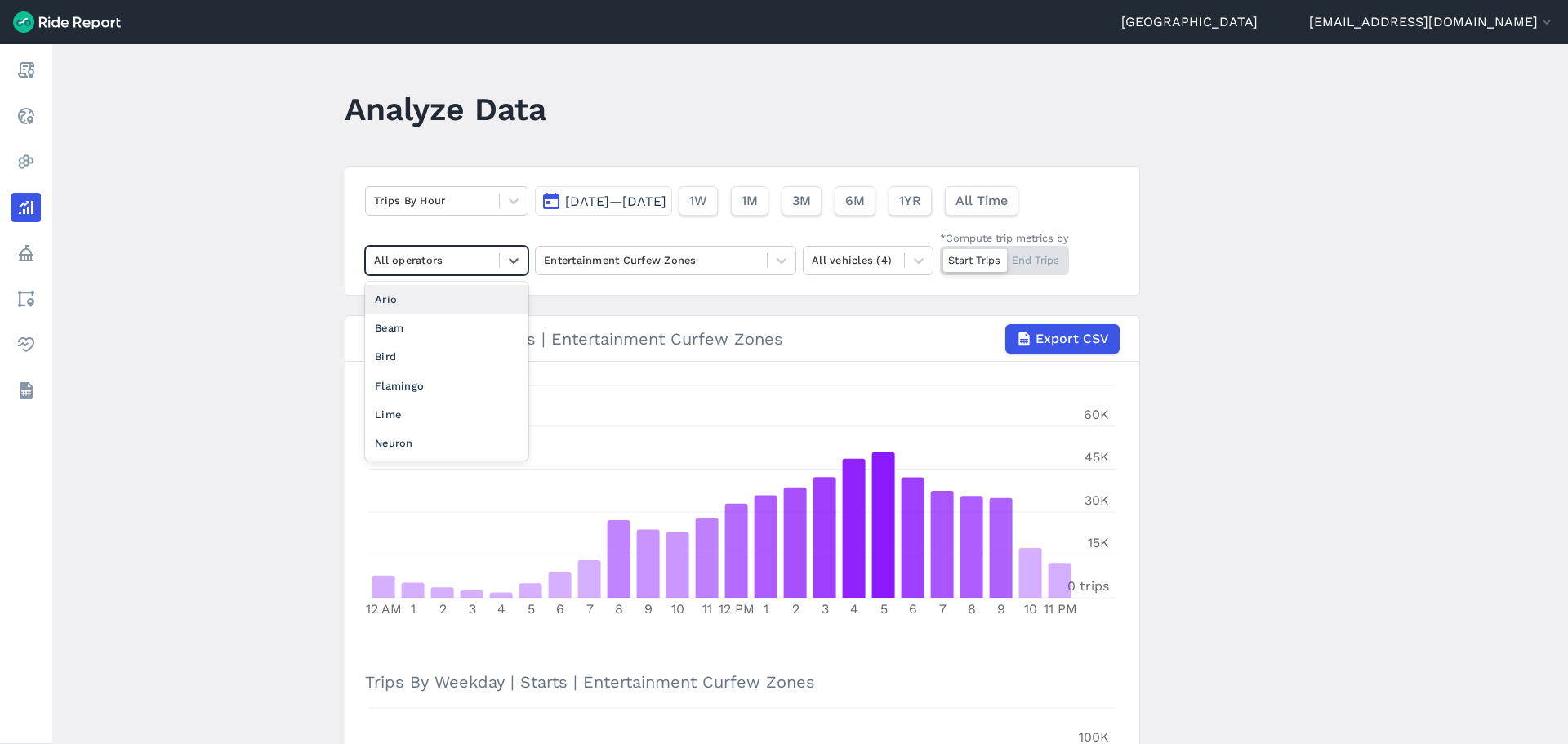
click at [459, 268] on div at bounding box center [432, 261] width 117 height 19
click at [454, 408] on div "Lime" at bounding box center [446, 414] width 163 height 28
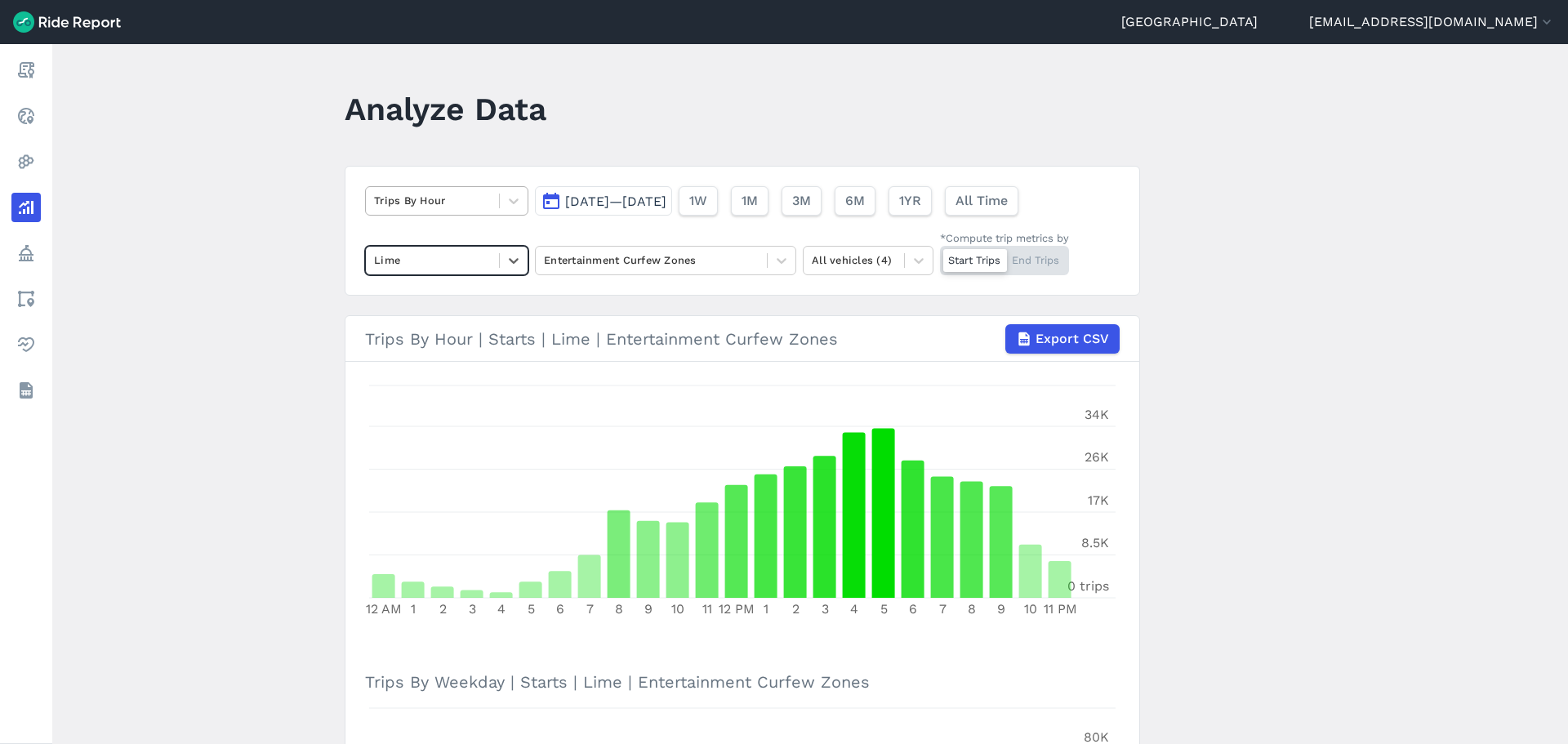
click at [487, 200] on div at bounding box center [432, 201] width 117 height 19
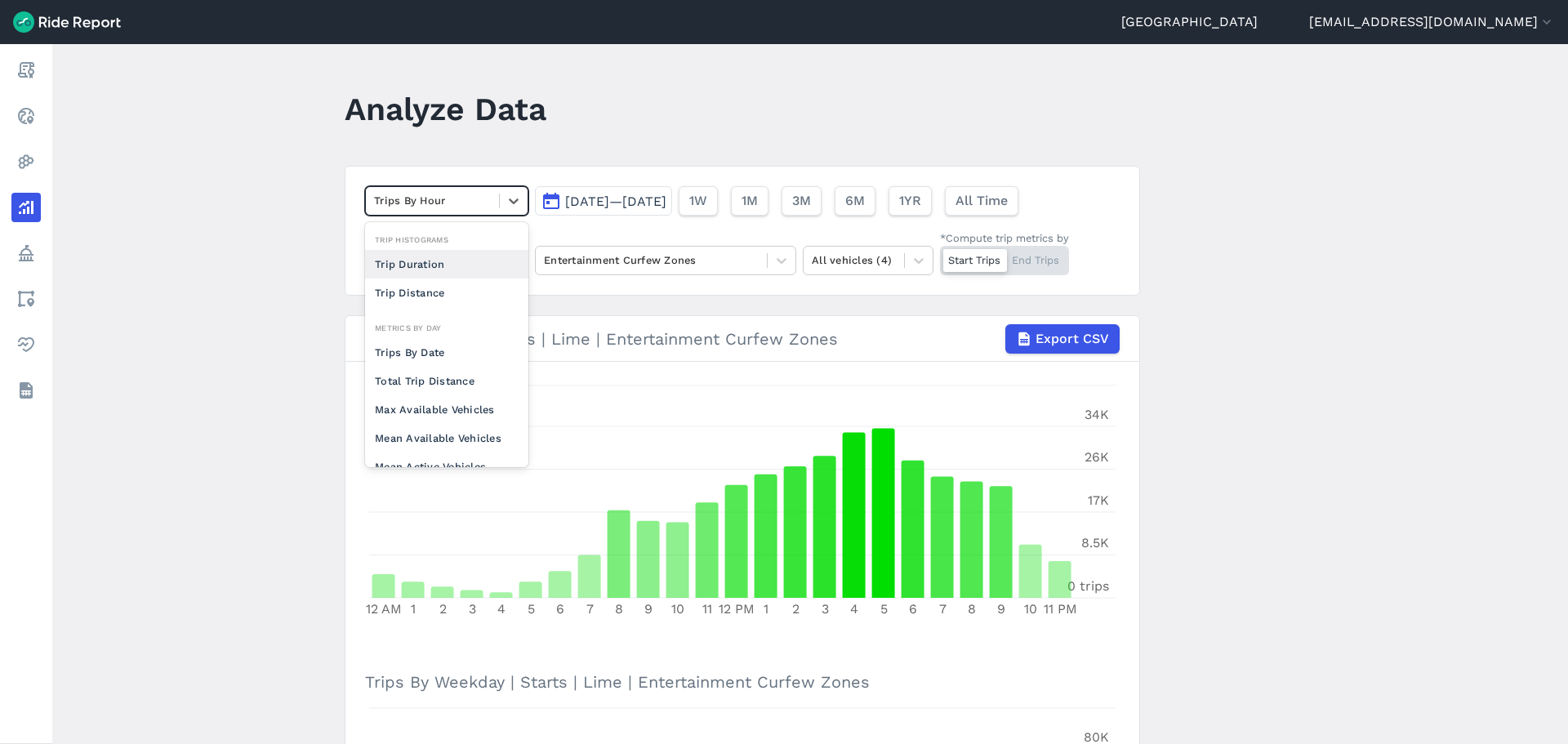
drag, startPoint x: 472, startPoint y: 270, endPoint x: 489, endPoint y: 341, distance: 73.0
click at [489, 341] on div "Trip Histograms Trip Duration Trip Distance Metrics By Day Trips By Date Total …" at bounding box center [446, 345] width 163 height 245
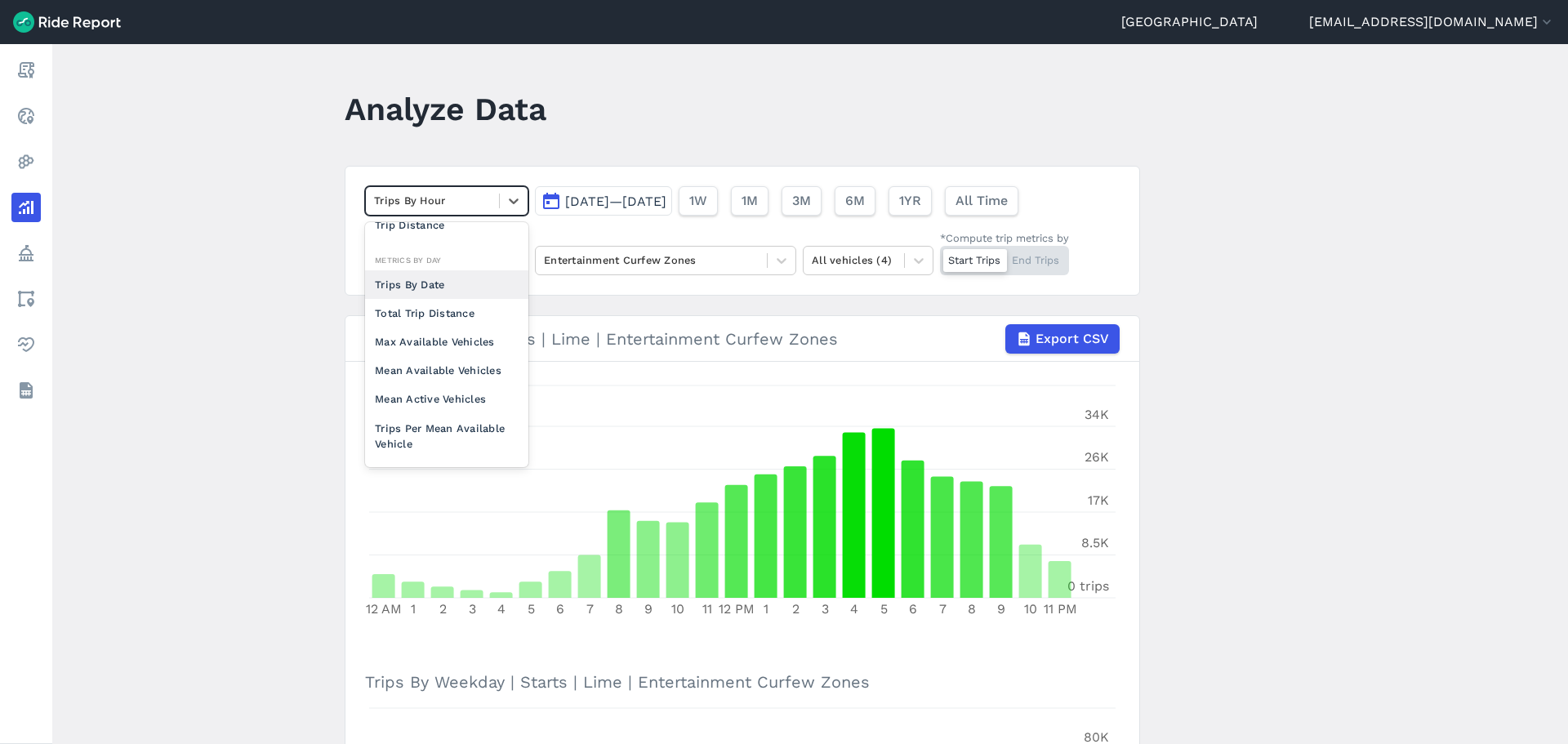
scroll to position [80, 0]
click at [467, 270] on div "Trips By Date" at bounding box center [446, 272] width 163 height 28
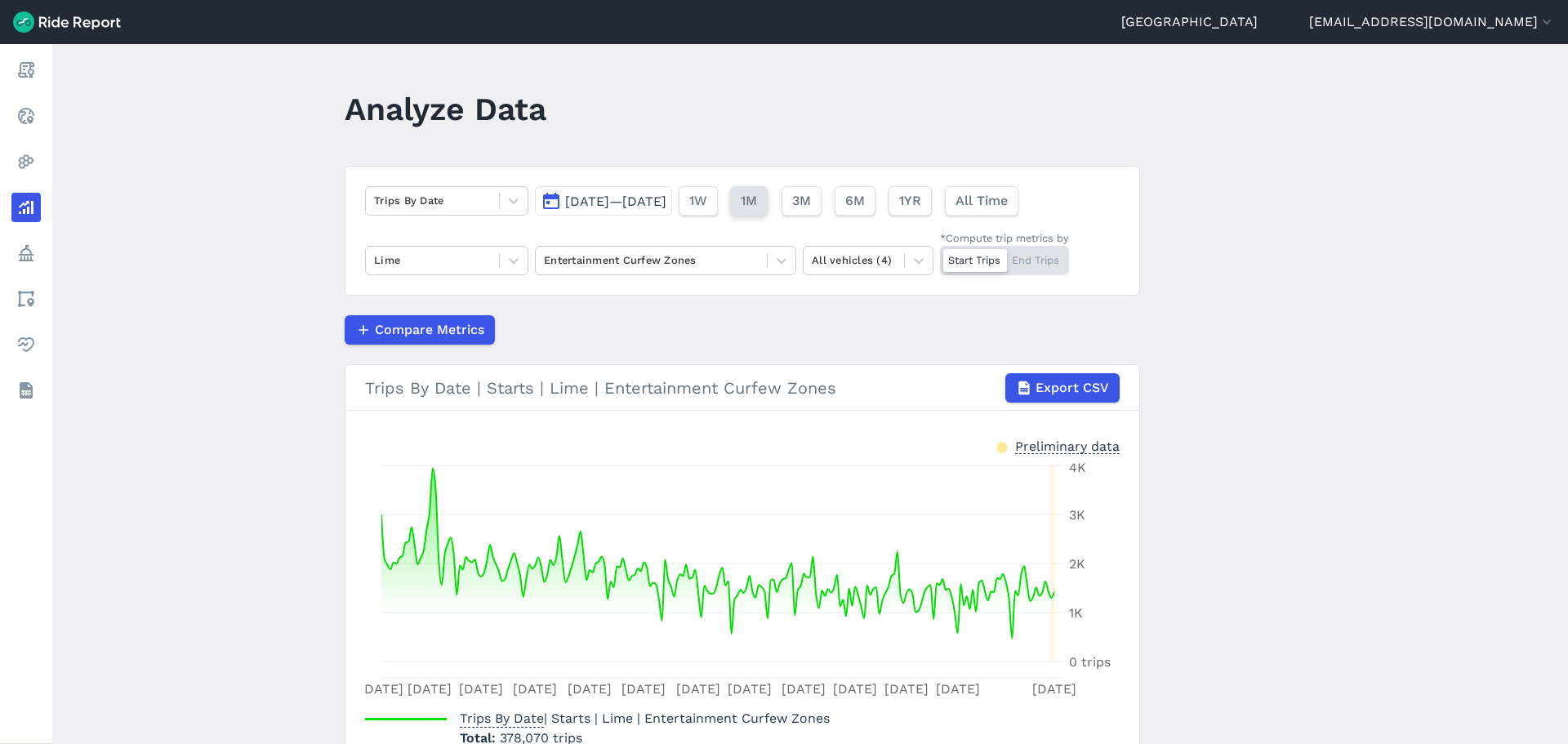
click at [757, 209] on span "1M" at bounding box center [748, 201] width 16 height 20
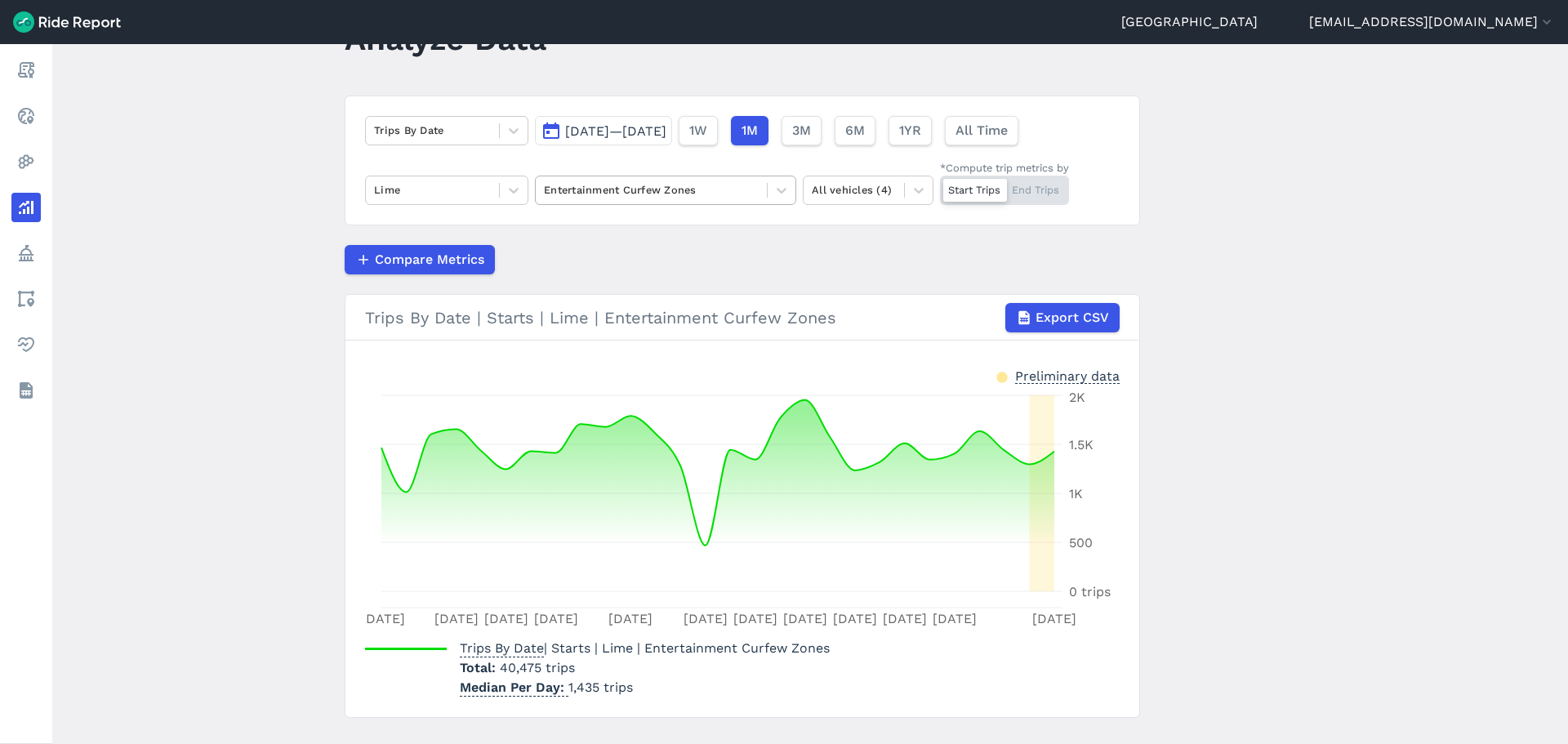
scroll to position [71, 0]
click at [667, 131] on span "[DATE]—[DATE]" at bounding box center [616, 130] width 101 height 15
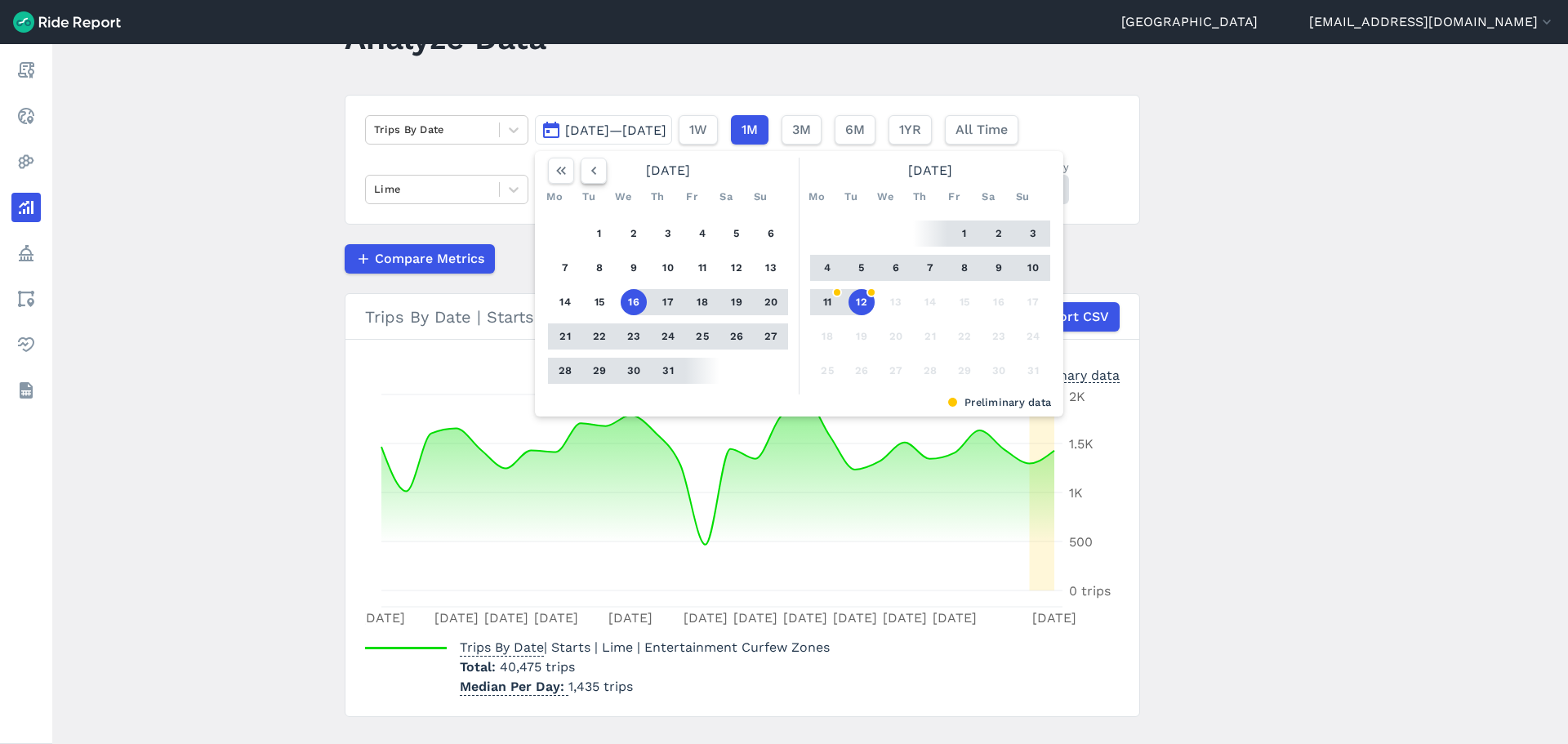
click at [587, 172] on icon "button" at bounding box center [593, 171] width 16 height 16
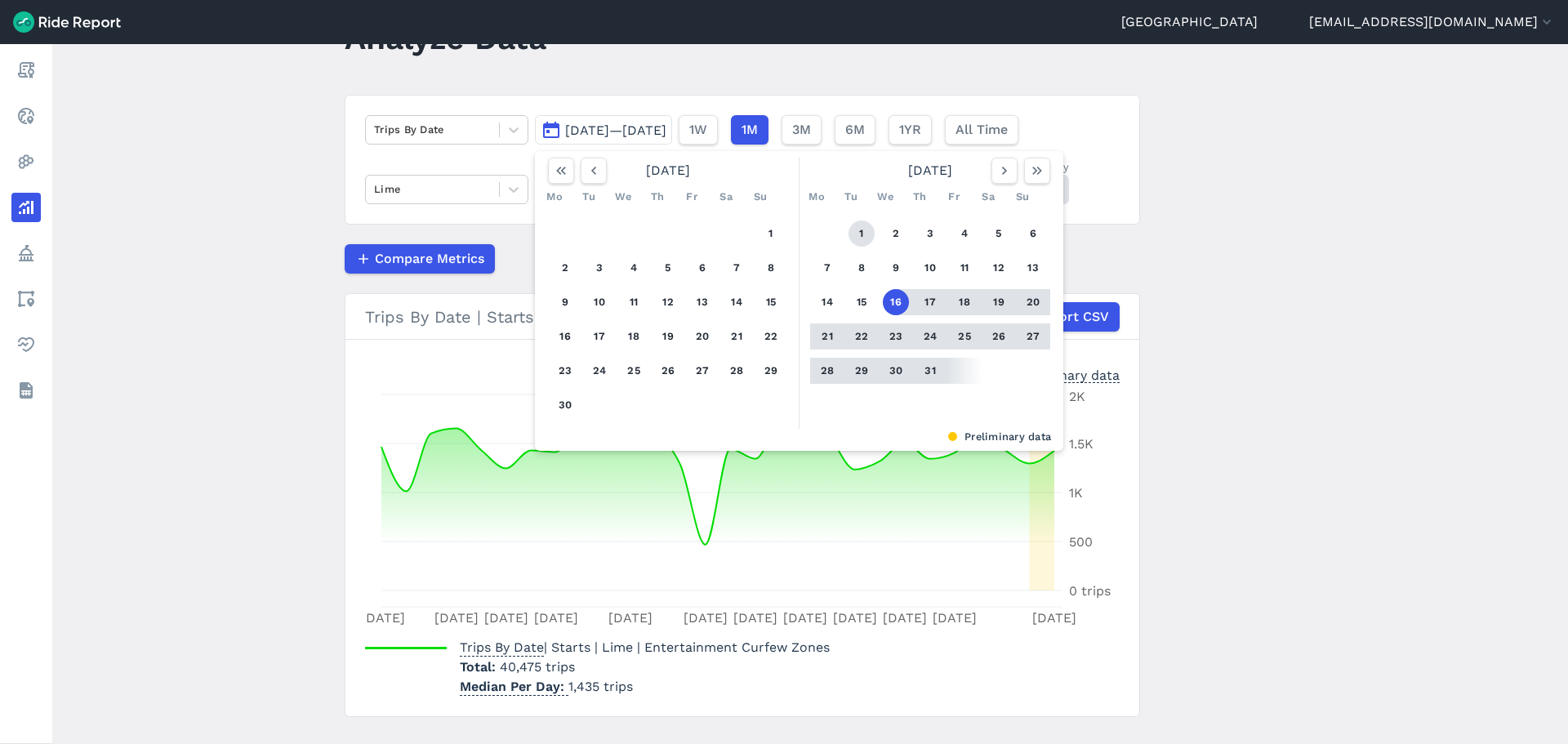
click at [853, 233] on button "1" at bounding box center [862, 234] width 27 height 27
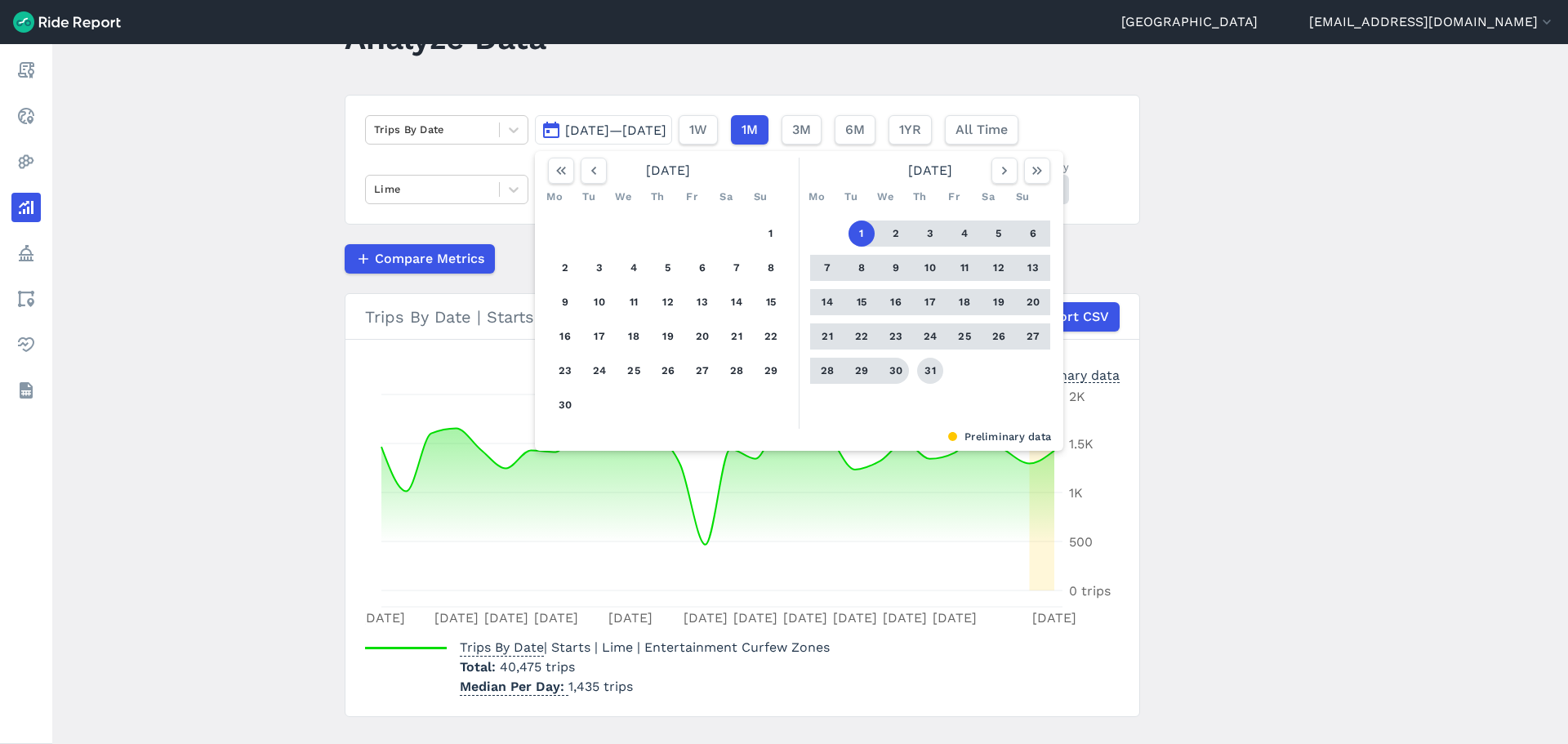
click at [921, 368] on button "31" at bounding box center [930, 372] width 27 height 27
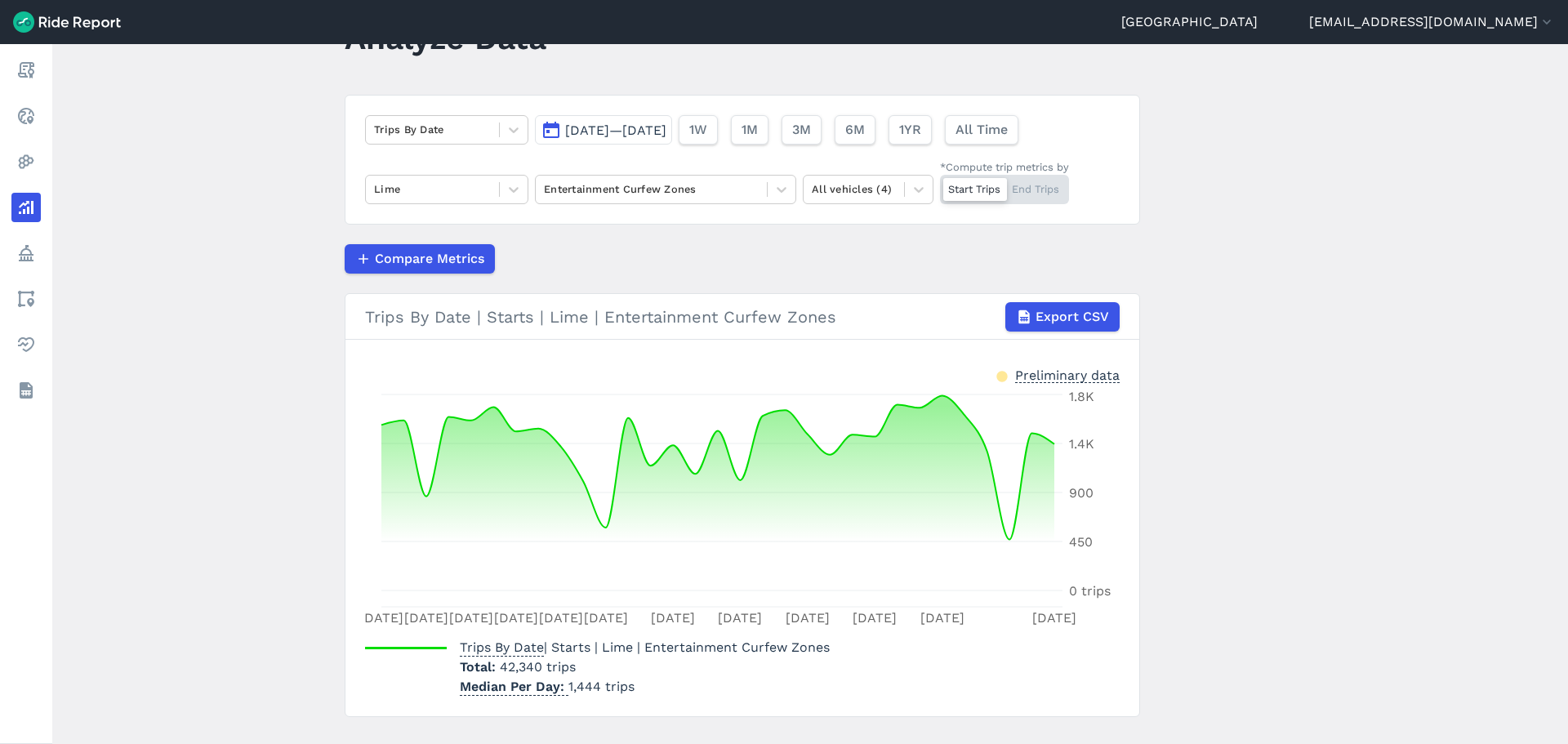
click at [748, 259] on div "Compare Metrics" at bounding box center [743, 259] width 796 height 29
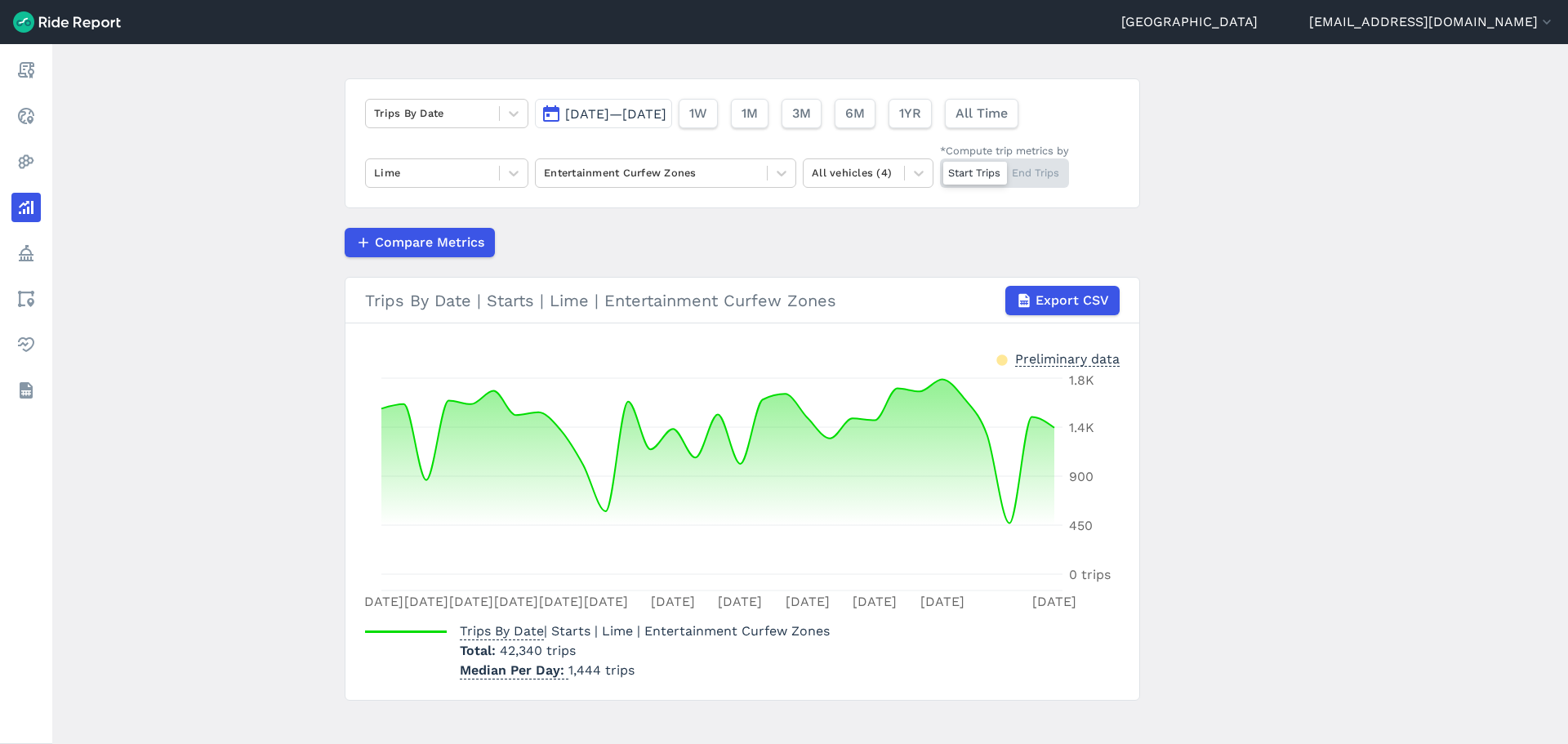
scroll to position [88, 0]
click at [663, 173] on div at bounding box center [651, 172] width 215 height 19
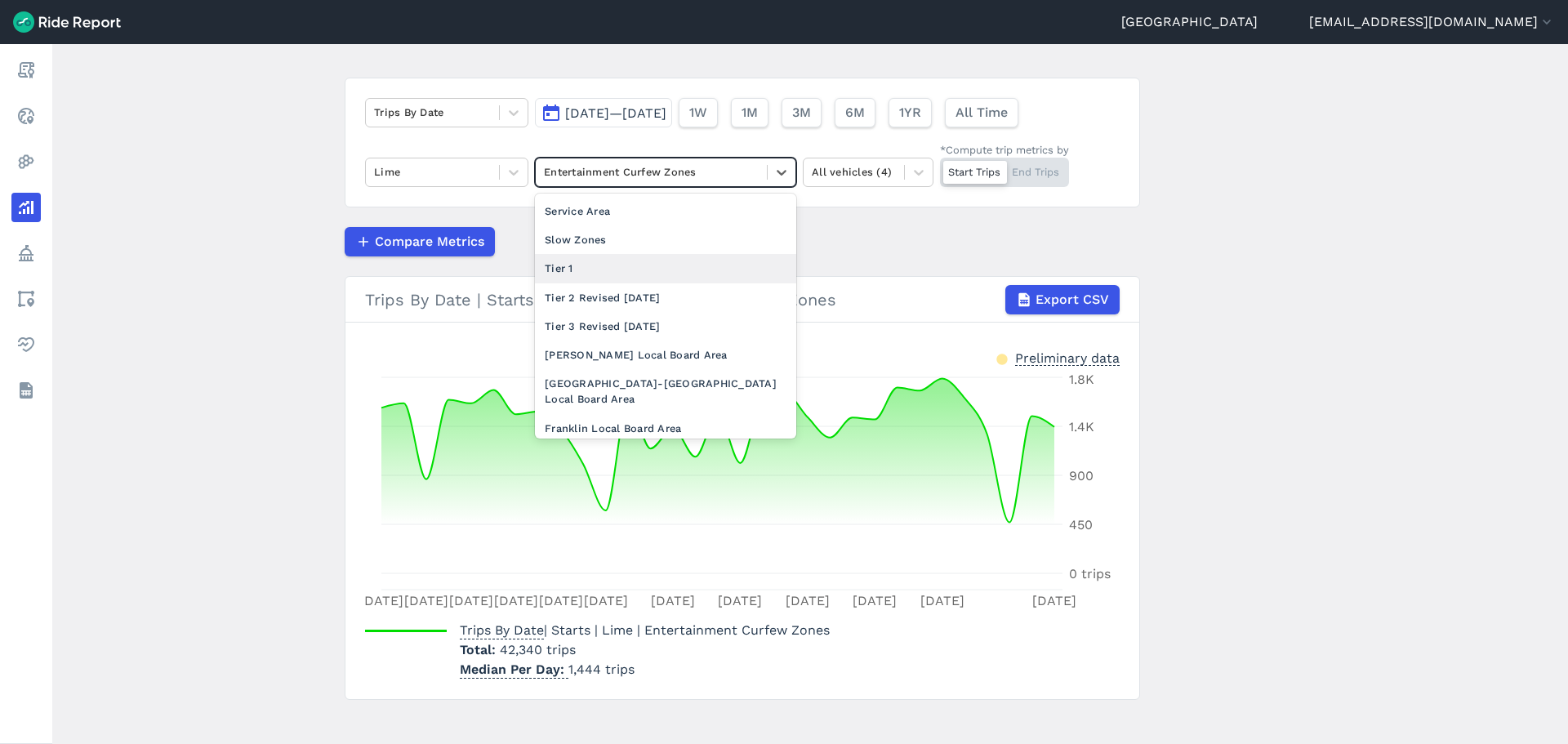
click at [611, 259] on div "Tier 1" at bounding box center [666, 268] width 261 height 28
